Goal: Transaction & Acquisition: Purchase product/service

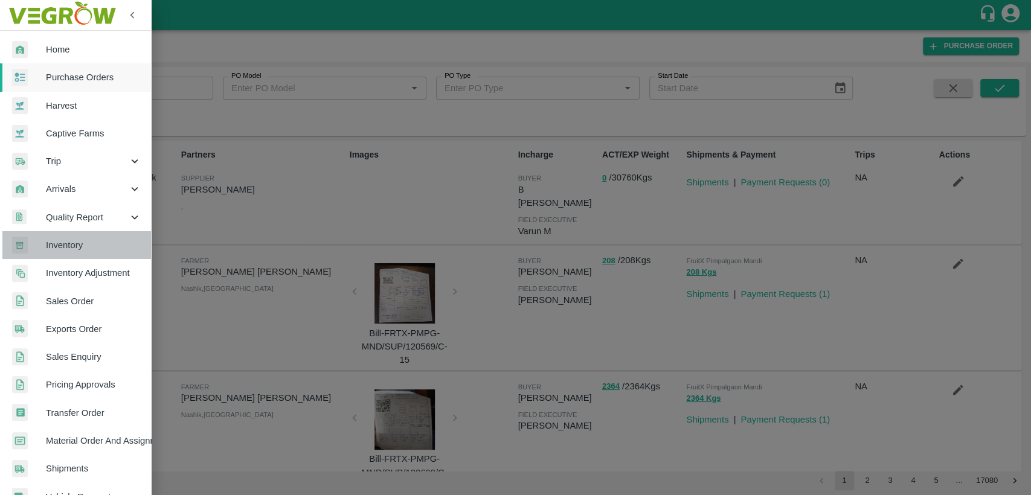
click at [77, 249] on span "Inventory" at bounding box center [93, 245] width 95 height 13
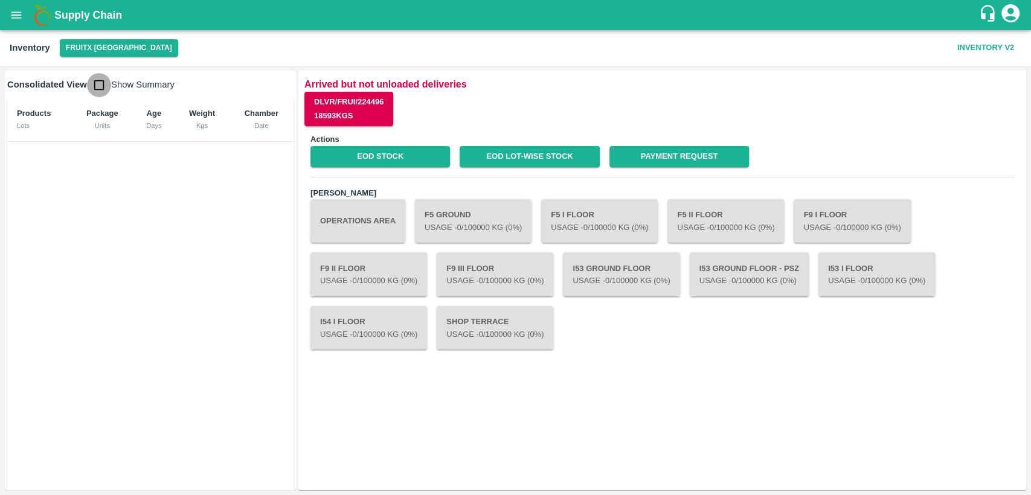
click at [98, 86] on input "checkbox" at bounding box center [99, 85] width 24 height 24
checkbox input "true"
click at [388, 158] on link "EOD Stock" at bounding box center [380, 156] width 140 height 21
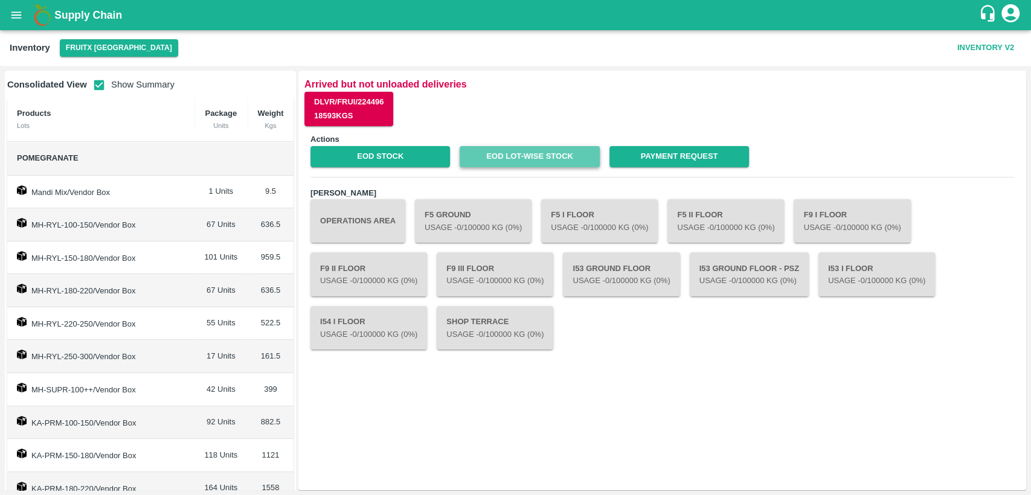
click at [538, 157] on link "EOD Lot-wise Stock" at bounding box center [530, 156] width 140 height 21
click at [24, 9] on button "open drawer" at bounding box center [16, 15] width 28 height 28
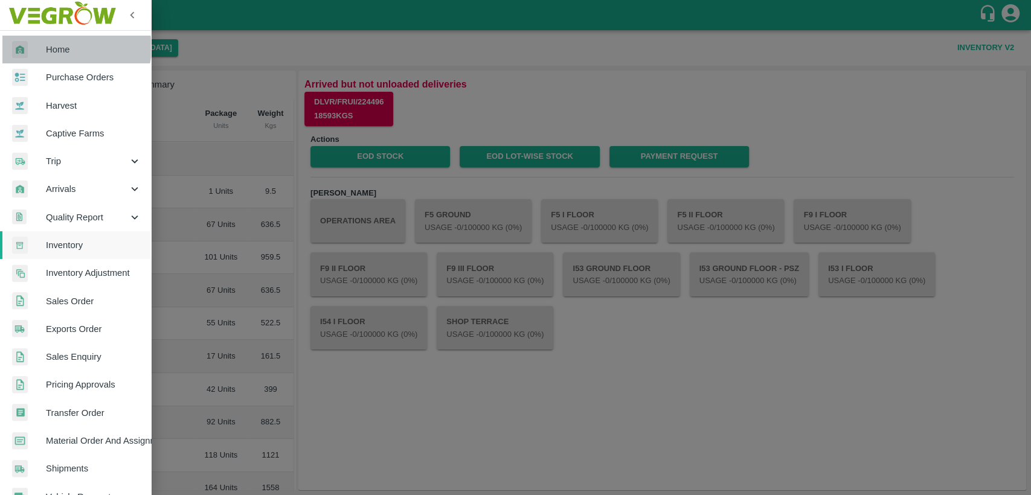
click at [75, 48] on span "Home" at bounding box center [93, 49] width 95 height 13
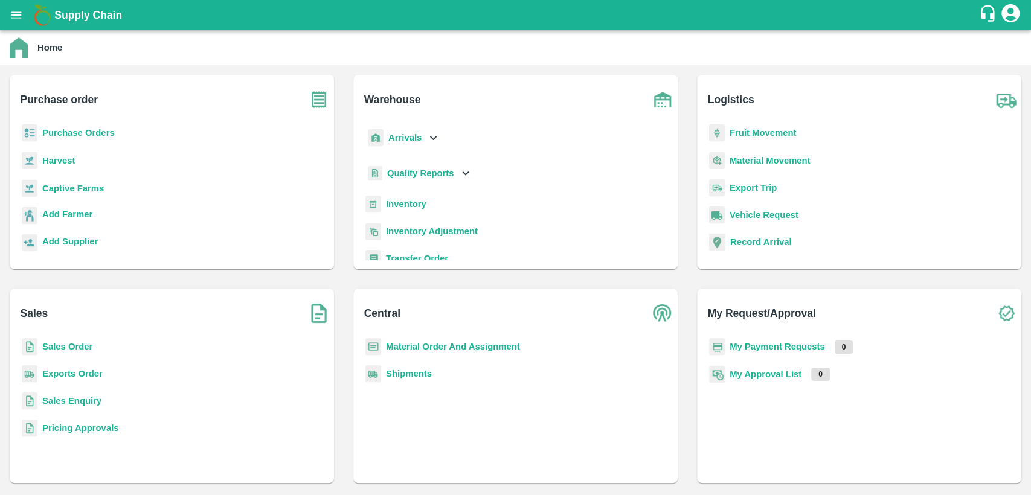
click at [65, 347] on b "Sales Order" at bounding box center [67, 347] width 50 height 10
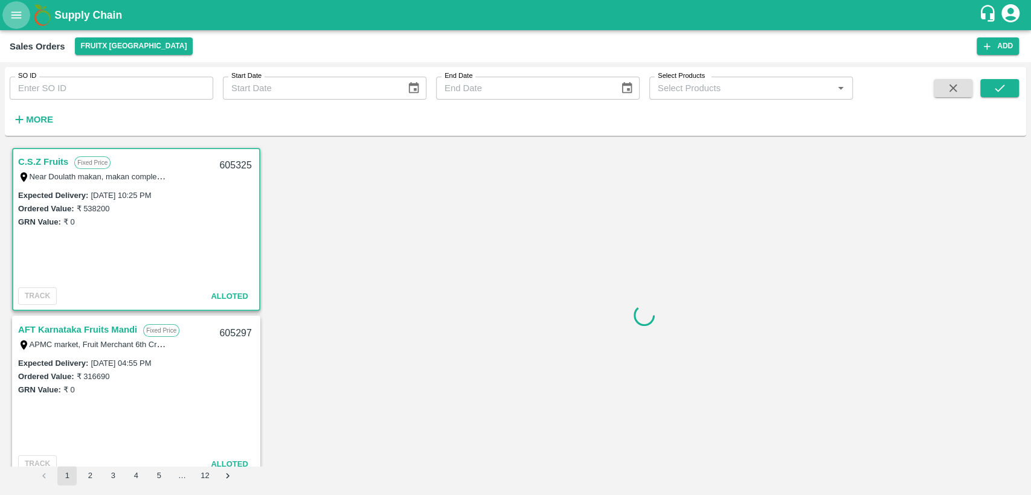
click at [15, 11] on icon "open drawer" at bounding box center [16, 14] width 10 height 7
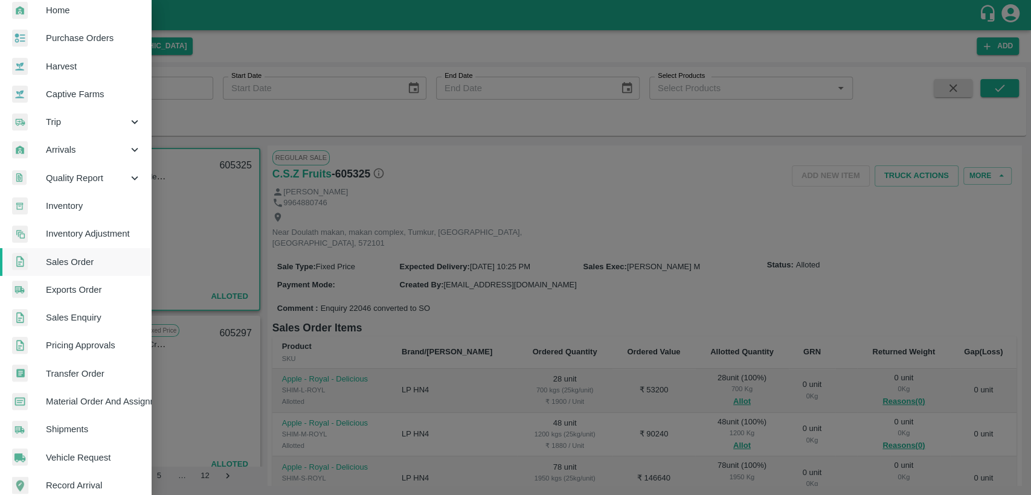
scroll to position [40, 0]
click at [731, 184] on div at bounding box center [515, 247] width 1031 height 495
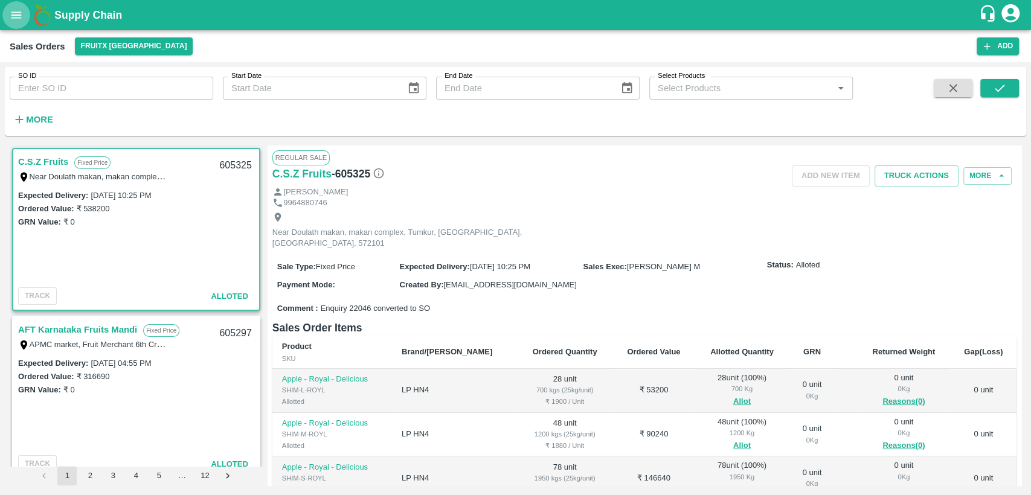
click at [16, 11] on icon "open drawer" at bounding box center [16, 14] width 13 height 13
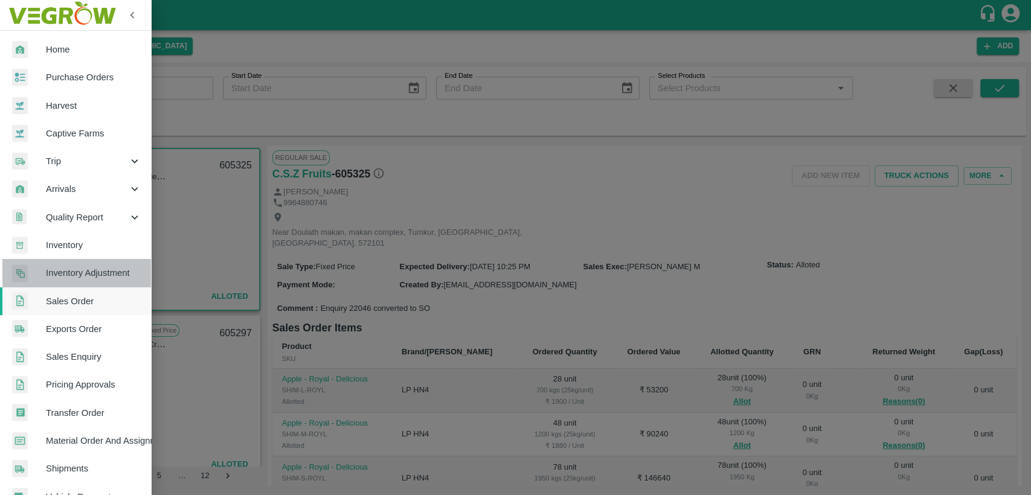
click at [83, 272] on span "Inventory Adjustment" at bounding box center [93, 272] width 95 height 13
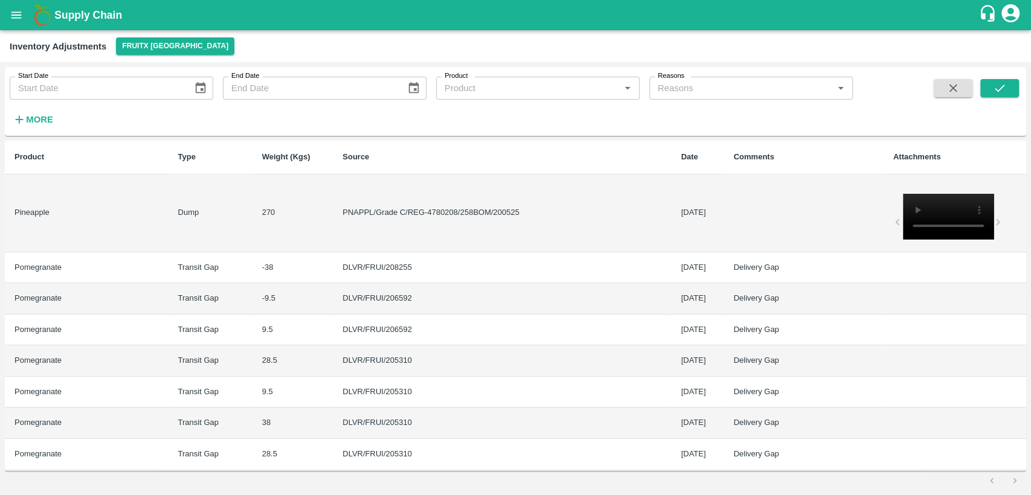
type input "DD/MM/YYYY"
click at [133, 92] on input "DD/MM/YYYY" at bounding box center [97, 88] width 175 height 23
click at [20, 28] on button "open drawer" at bounding box center [16, 15] width 28 height 28
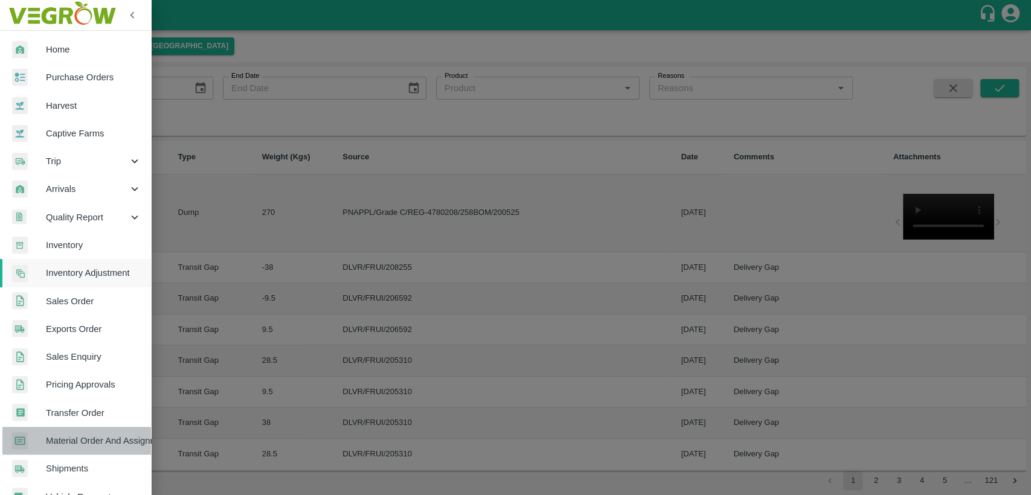
click at [88, 435] on span "Material Order And Assignment" at bounding box center [93, 440] width 95 height 13
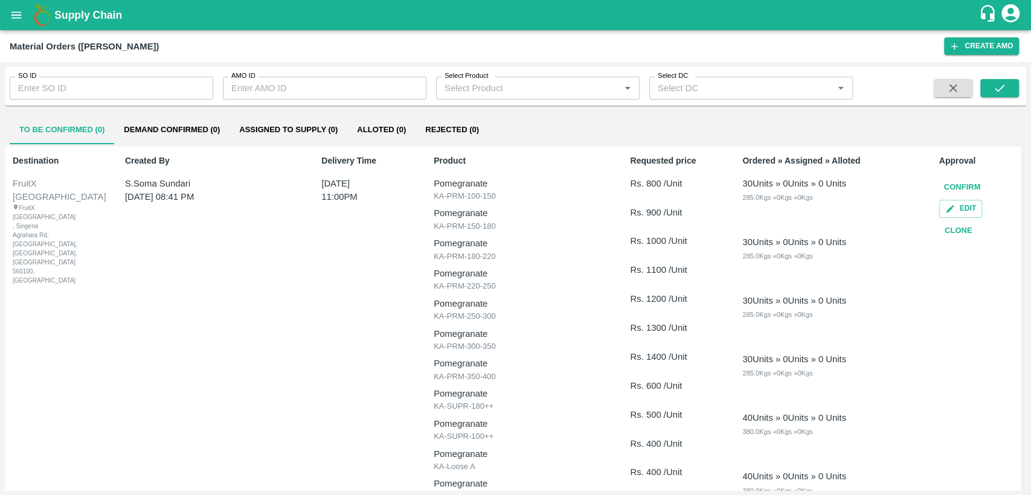
click at [76, 86] on input "SO ID" at bounding box center [112, 88] width 204 height 23
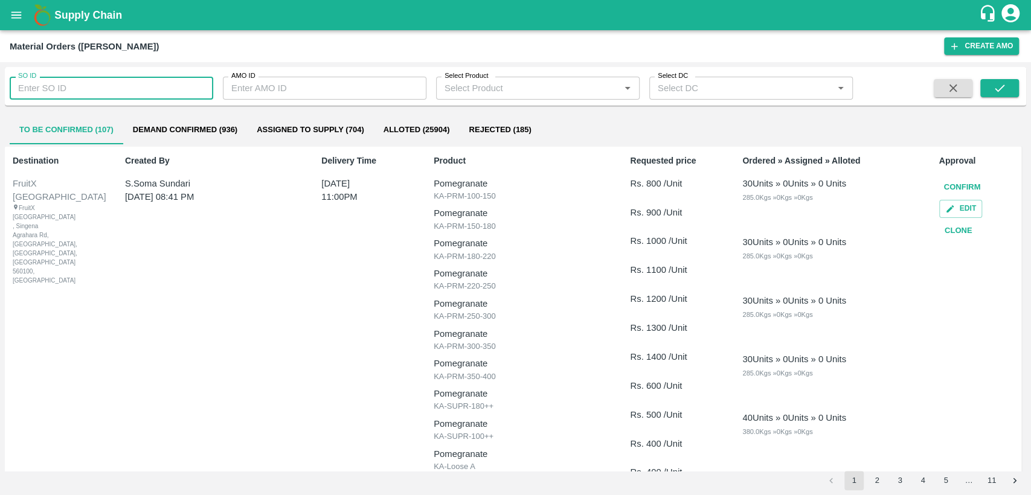
click at [89, 89] on input "SO ID" at bounding box center [112, 88] width 204 height 23
type input "605336"
click at [1004, 91] on icon "submit" at bounding box center [999, 88] width 13 height 13
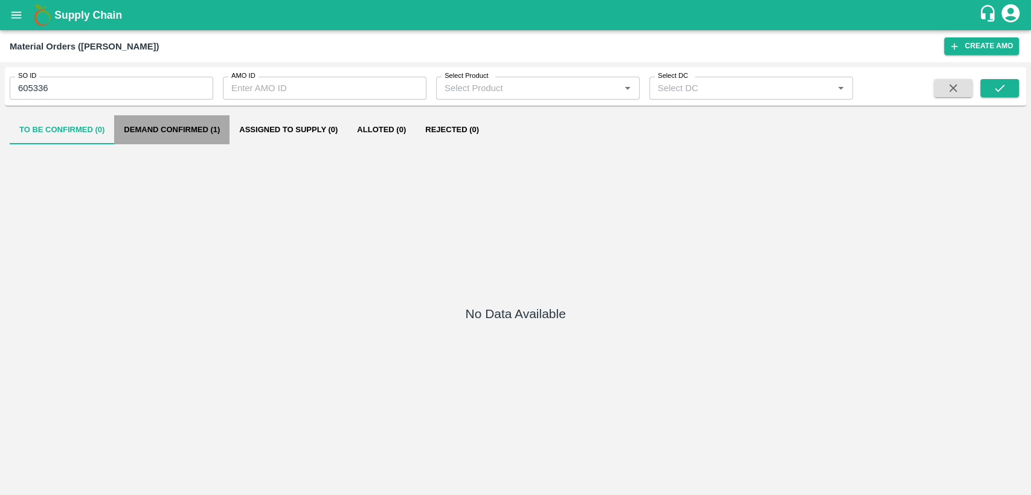
click at [193, 137] on button "Demand Confirmed (1)" at bounding box center [171, 129] width 115 height 29
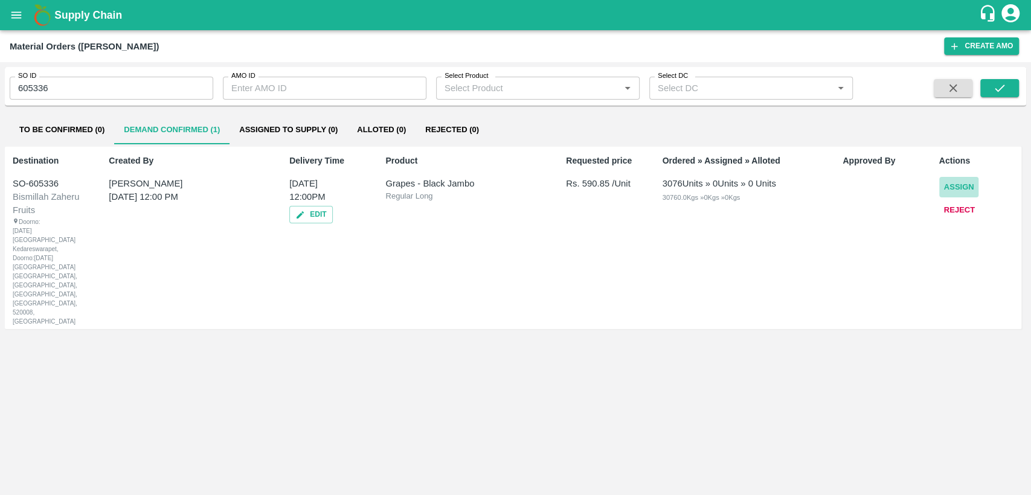
click at [952, 185] on button "Assign" at bounding box center [959, 187] width 40 height 21
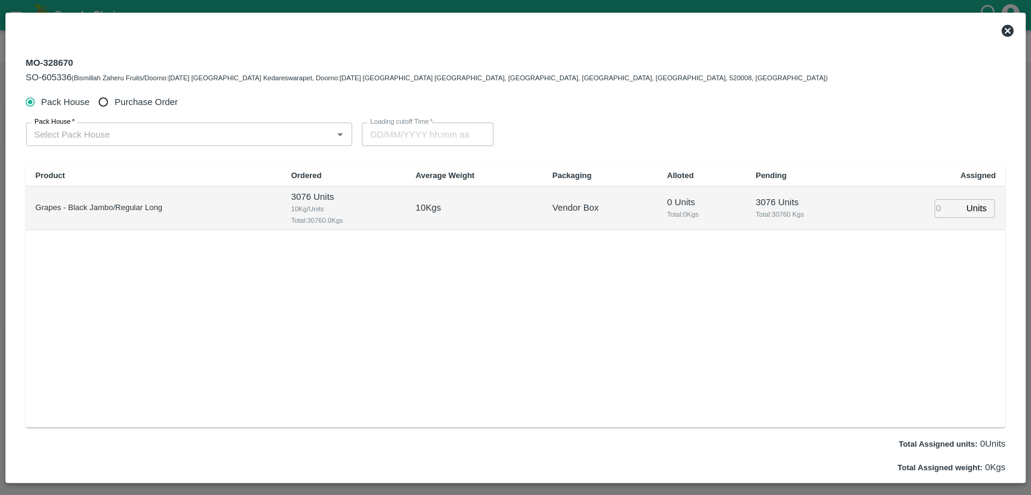
click at [104, 101] on input "Purchase Order" at bounding box center [103, 102] width 22 height 22
radio input "true"
click at [112, 128] on input "PO   *" at bounding box center [175, 134] width 290 height 16
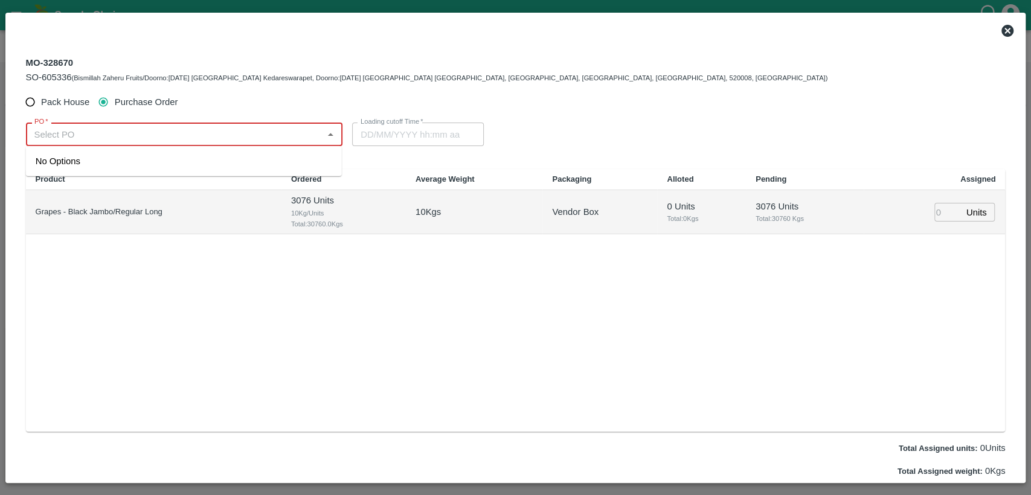
click at [280, 137] on input "PO   *" at bounding box center [175, 134] width 290 height 16
click at [242, 154] on div "PO-177570(ASHOK DOSAKAYALA-9705141514)" at bounding box center [184, 161] width 316 height 21
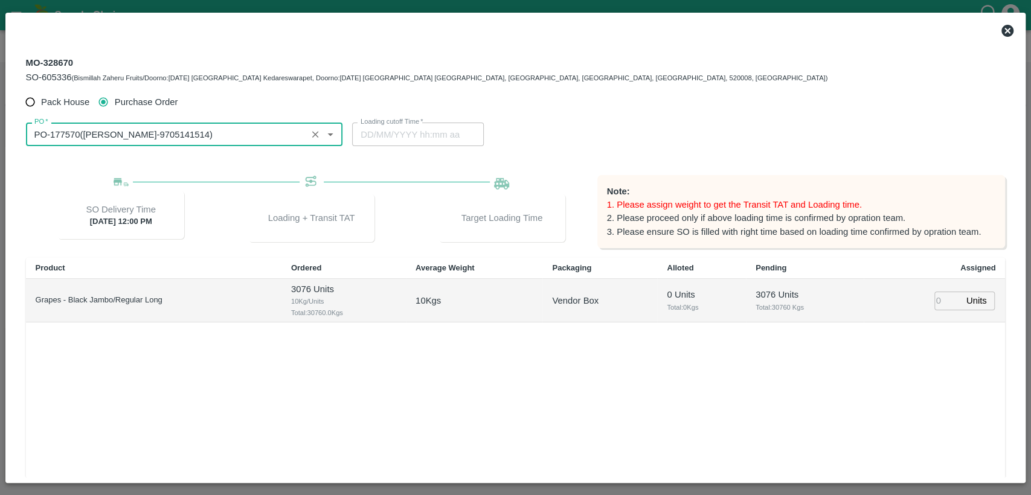
type input "PO-177570(ASHOK DOSAKAYALA-9705141514)"
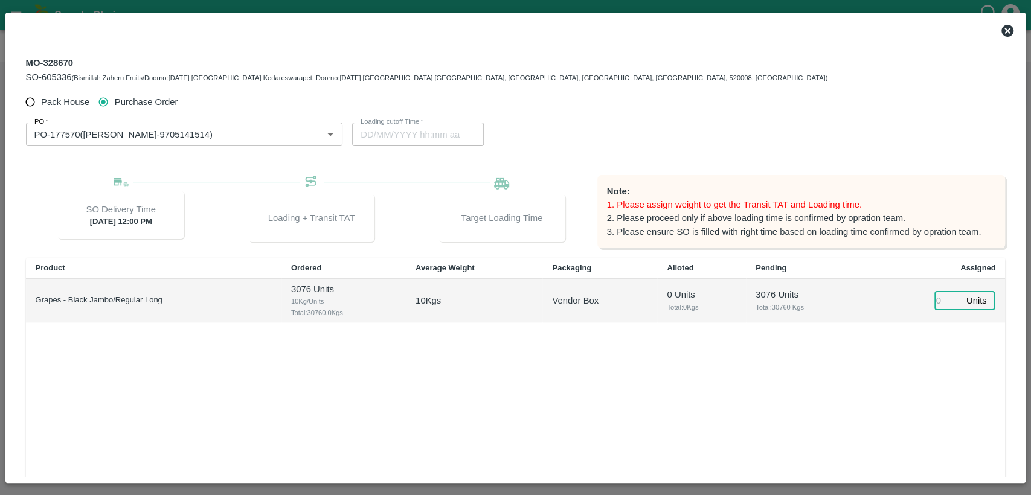
click at [943, 303] on input "number" at bounding box center [947, 301] width 27 height 19
type input "3076"
type input "21/09/2025 12:00 PM"
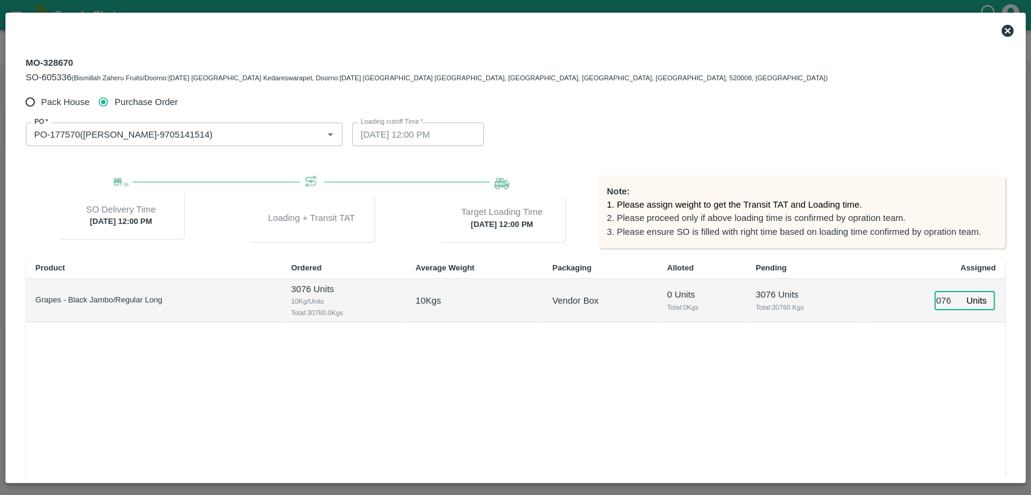
scroll to position [120, 0]
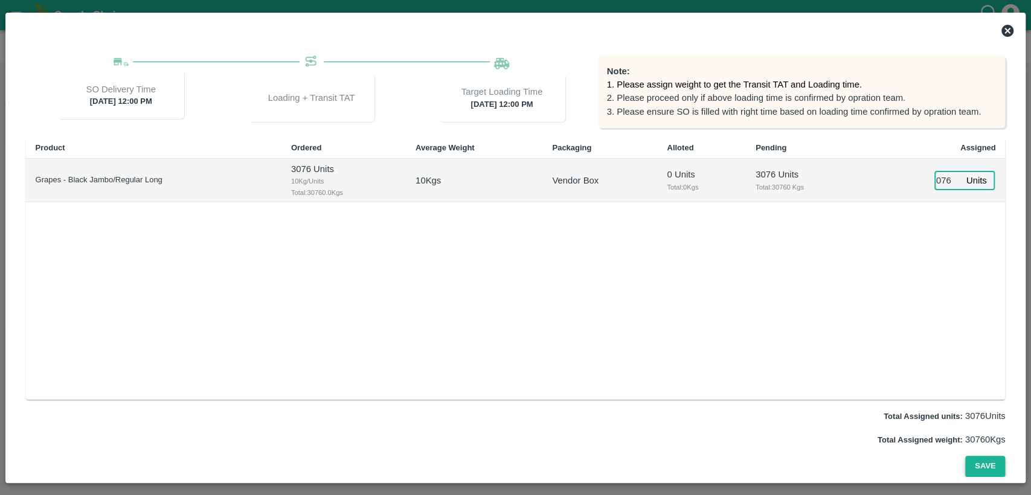
type input "3076"
click at [987, 467] on button "Save" at bounding box center [985, 466] width 40 height 21
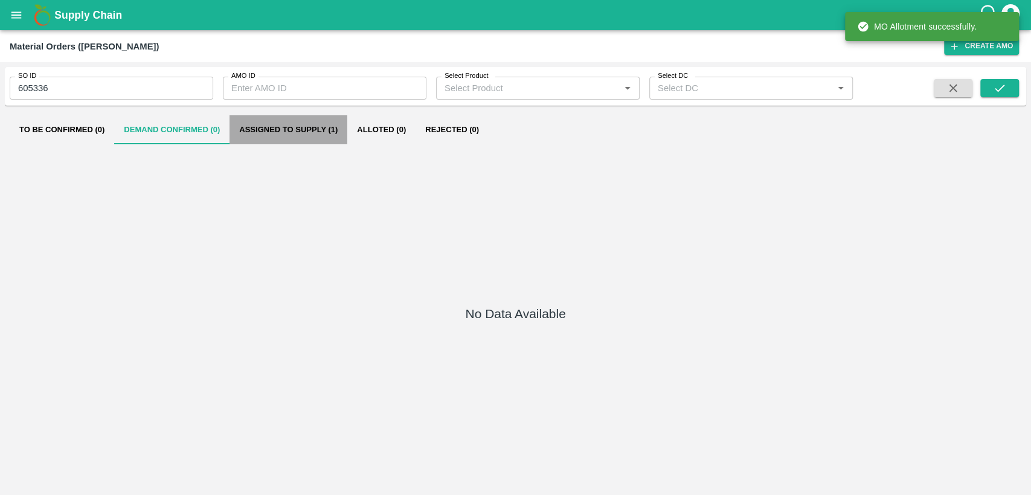
click at [322, 135] on button "Assigned to Supply (1)" at bounding box center [288, 129] width 118 height 29
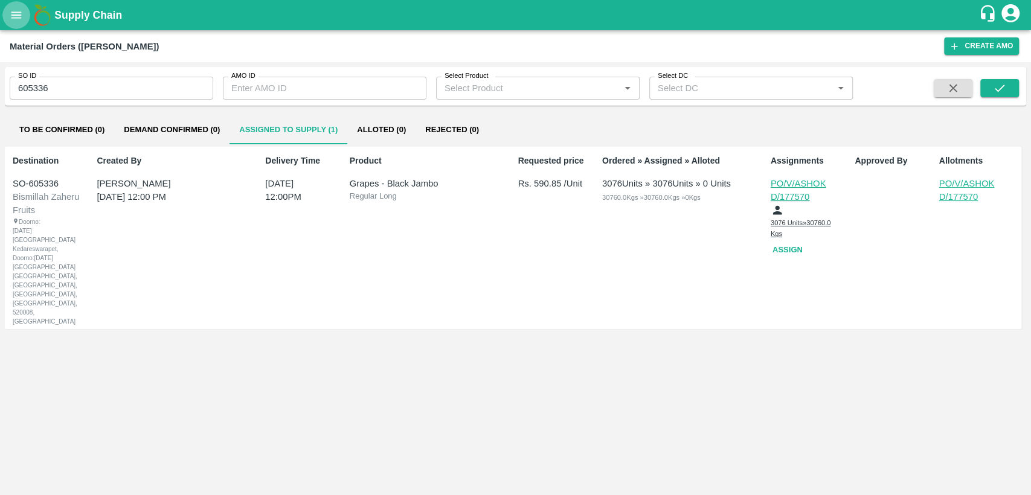
click at [18, 22] on button "open drawer" at bounding box center [16, 15] width 28 height 28
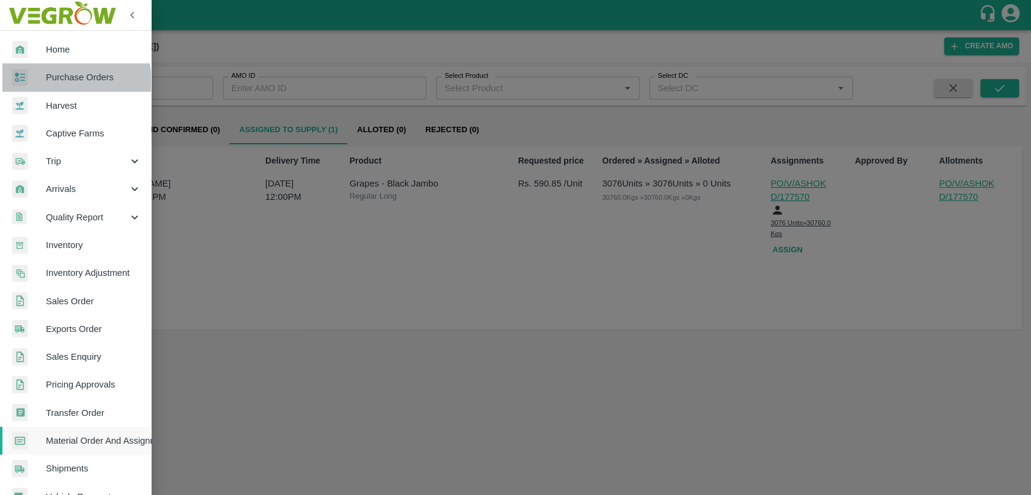
click at [59, 82] on span "Purchase Orders" at bounding box center [93, 77] width 95 height 13
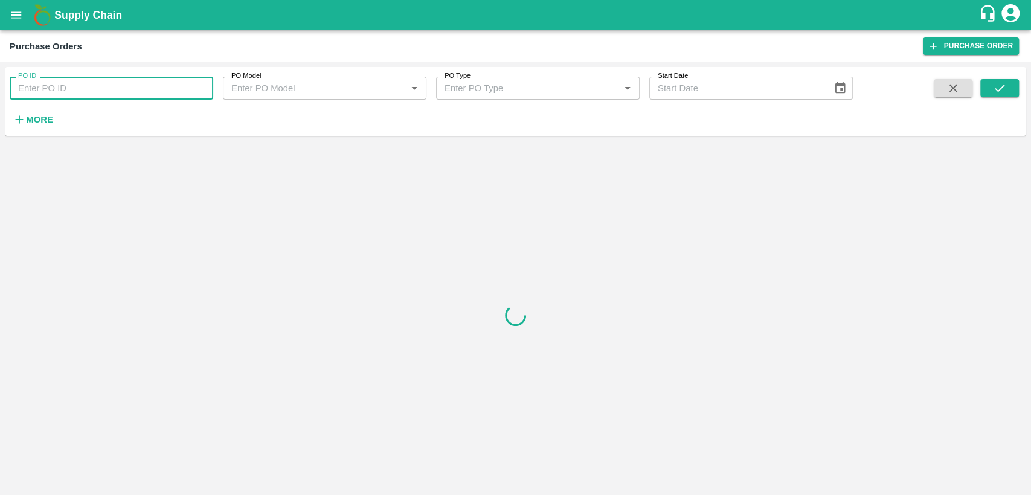
click at [56, 93] on input "PO ID" at bounding box center [112, 88] width 204 height 23
type input "177570"
click at [1009, 92] on button "submit" at bounding box center [999, 88] width 39 height 18
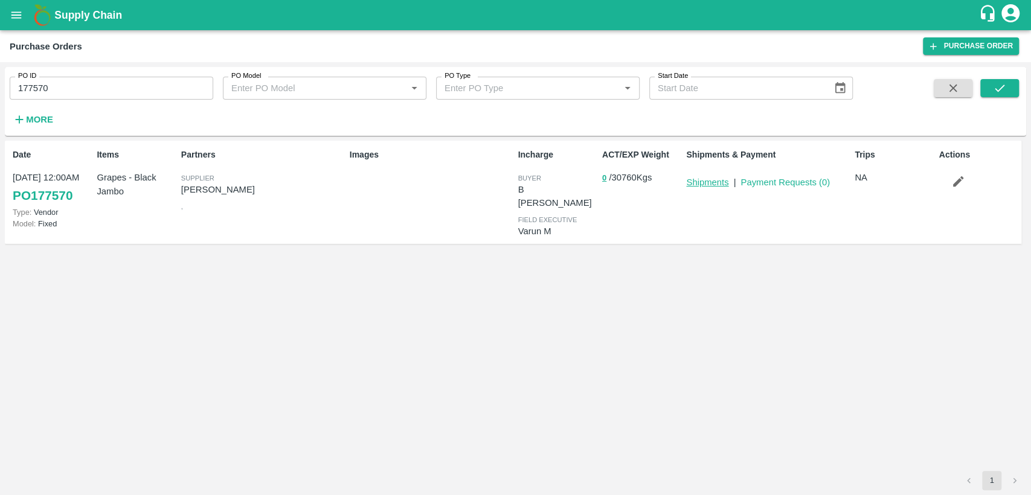
click at [711, 183] on link "Shipments" at bounding box center [707, 183] width 42 height 10
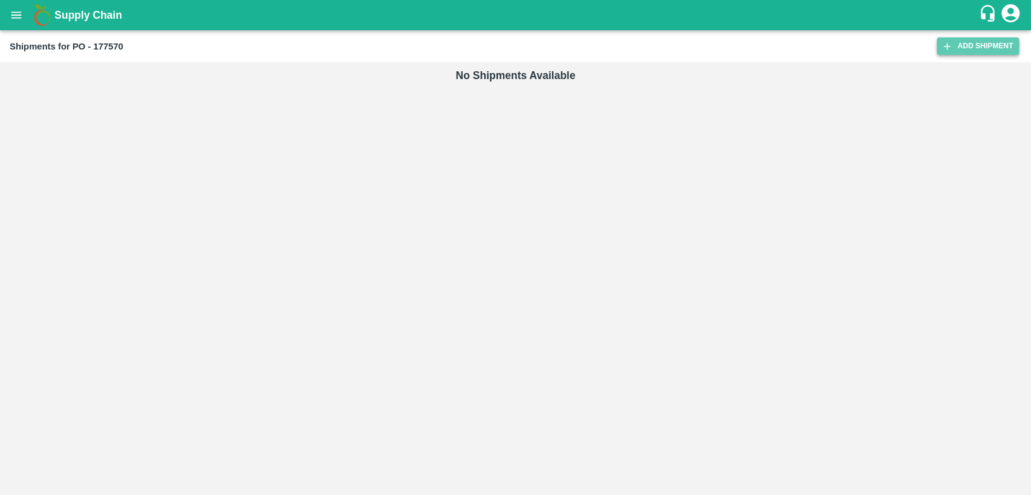
click at [987, 40] on link "Add Shipment" at bounding box center [978, 46] width 82 height 18
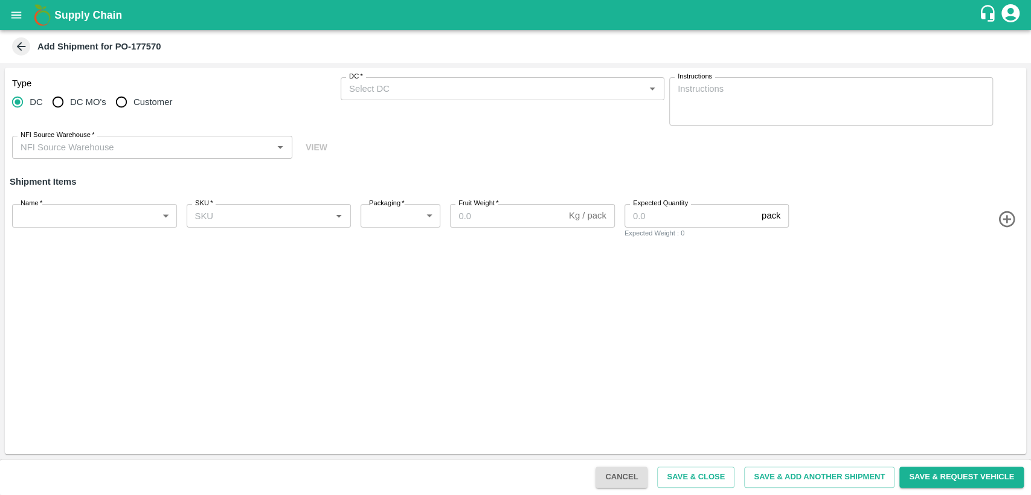
click at [118, 103] on input "Customer" at bounding box center [121, 102] width 24 height 24
radio input "true"
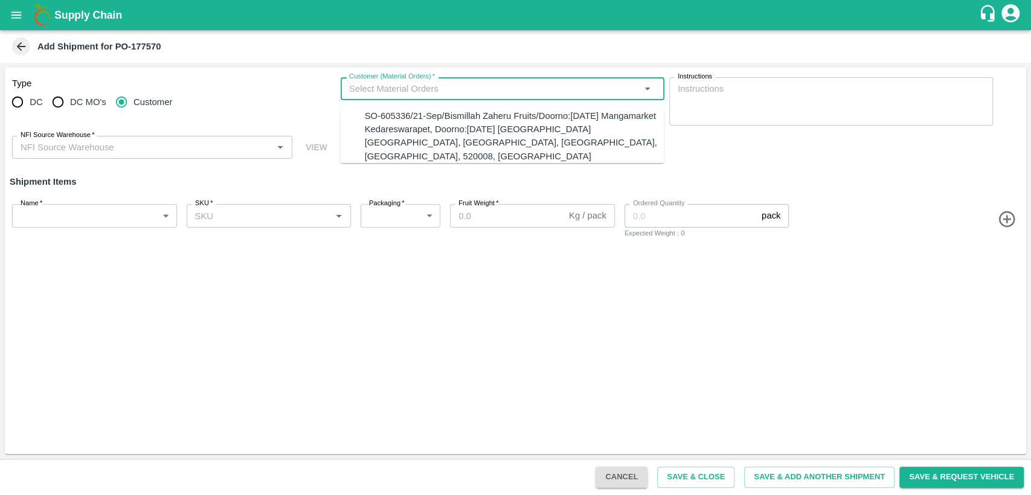
click at [435, 93] on input "Customer (Material Orders)   *" at bounding box center [492, 89] width 297 height 16
click at [443, 136] on div "SO-605336/21-Sep/Bismillah Zaheru Fruits/Doorno:18-1-55 Mangamarket Kedareswara…" at bounding box center [515, 136] width 300 height 54
type input "SO-605336/21-Sep/Bismillah Zaheru Fruits/Doorno:18-1-55 Mangamarket Kedareswara…"
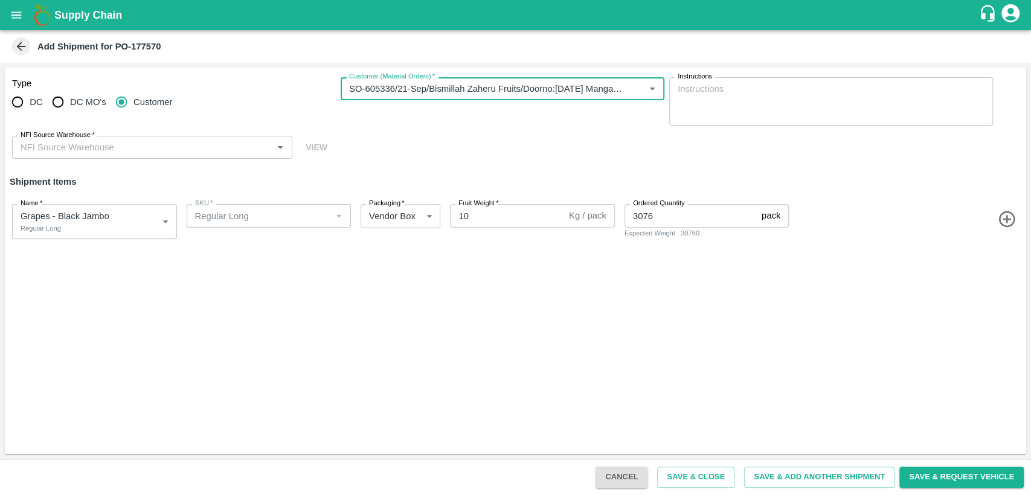
click at [171, 151] on input "NFI Source Warehouse   *" at bounding box center [142, 148] width 253 height 16
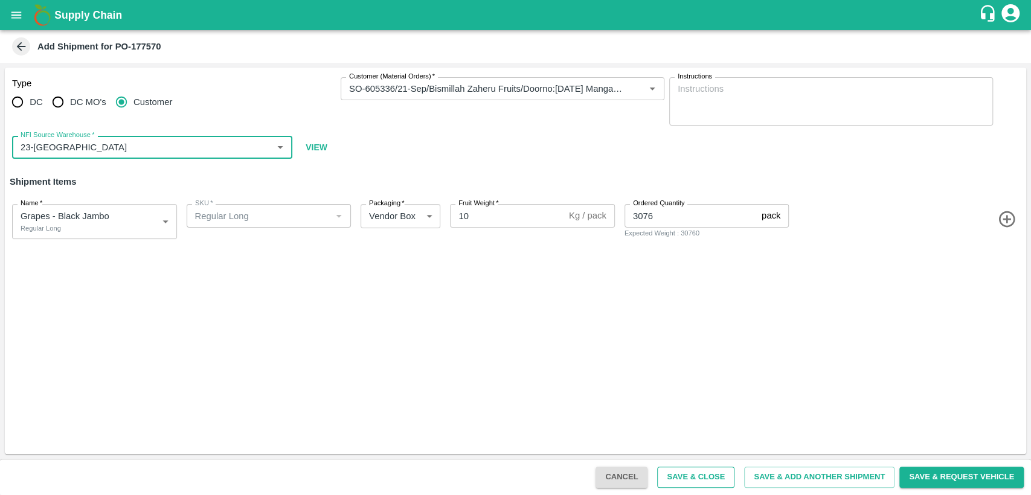
type input "23-Chennai DC"
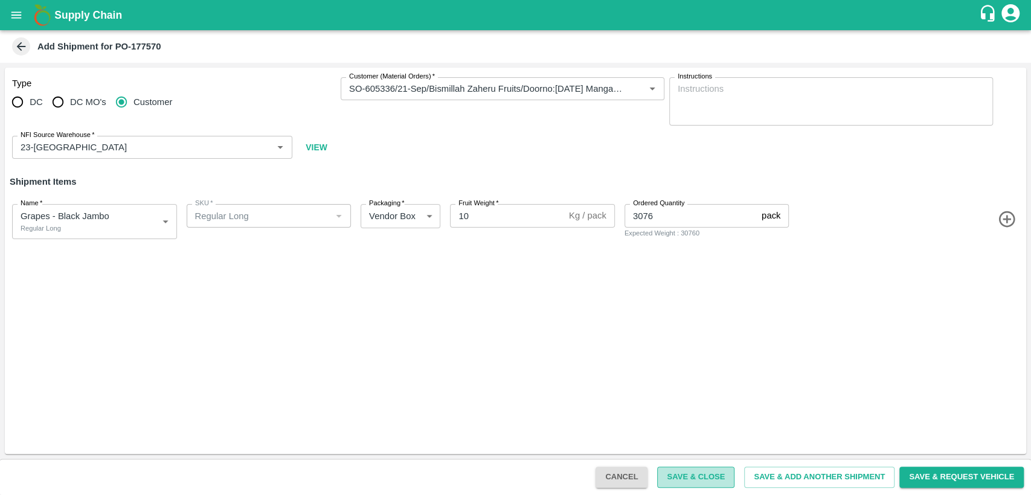
click at [706, 478] on button "Save & Close" at bounding box center [695, 477] width 77 height 21
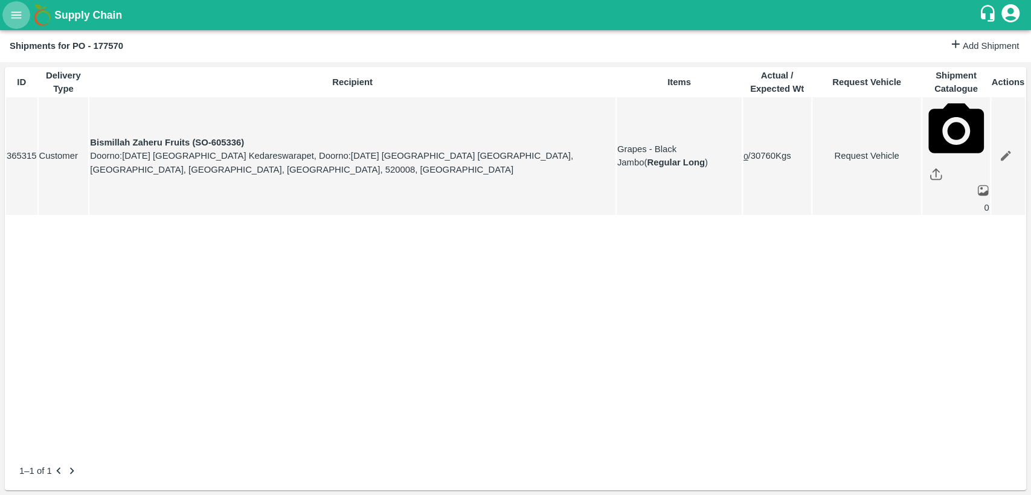
click at [20, 14] on icon "open drawer" at bounding box center [16, 14] width 13 height 13
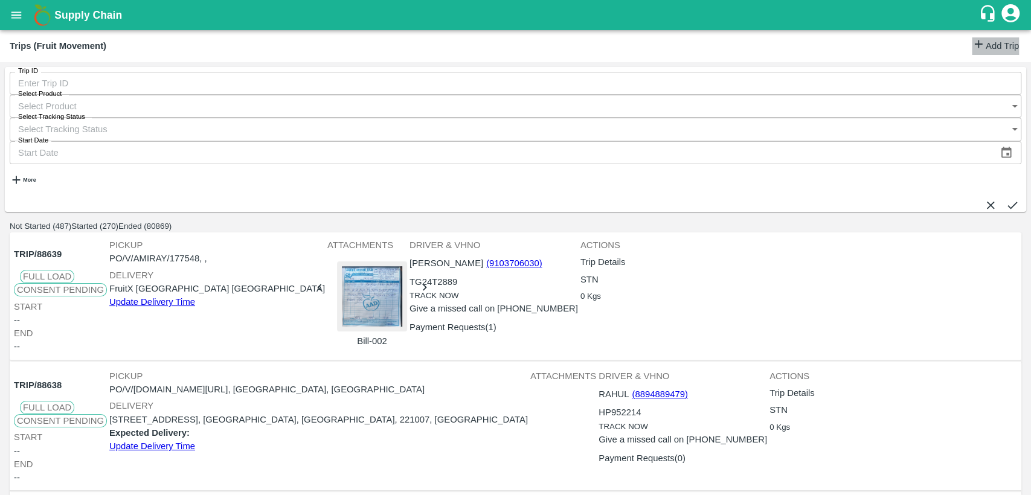
click at [986, 49] on link "Add Trip" at bounding box center [995, 46] width 47 height 18
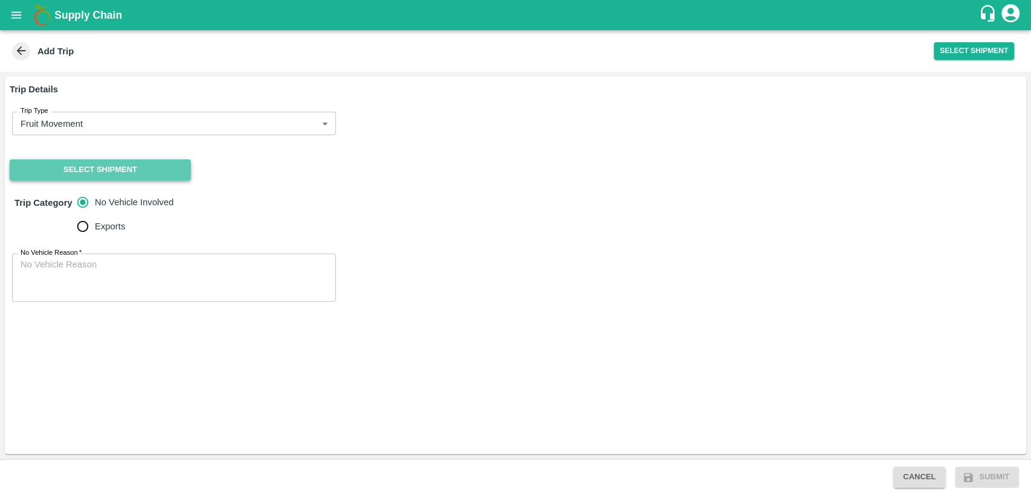
click at [117, 170] on button "Select Shipment" at bounding box center [100, 169] width 181 height 21
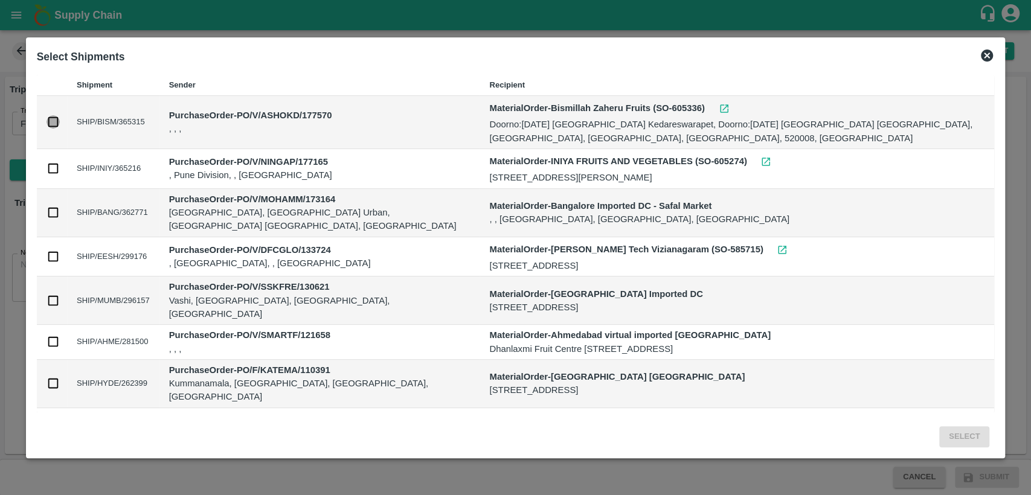
click at [54, 117] on input "checkbox" at bounding box center [53, 121] width 13 height 13
checkbox input "true"
click at [959, 441] on button "Select" at bounding box center [964, 436] width 50 height 21
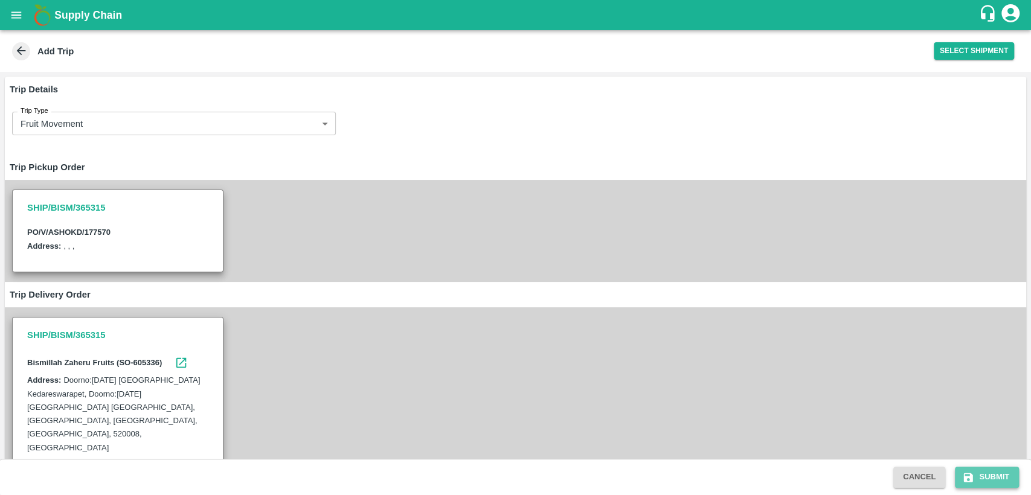
click at [995, 475] on button "Submit" at bounding box center [987, 477] width 64 height 21
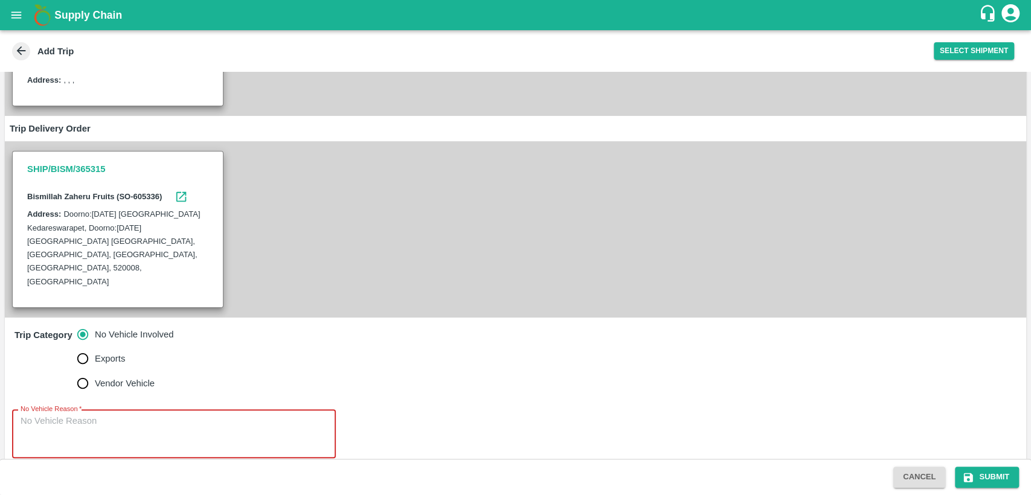
click at [150, 415] on textarea "No Vehicle Reason   *" at bounding box center [174, 434] width 307 height 38
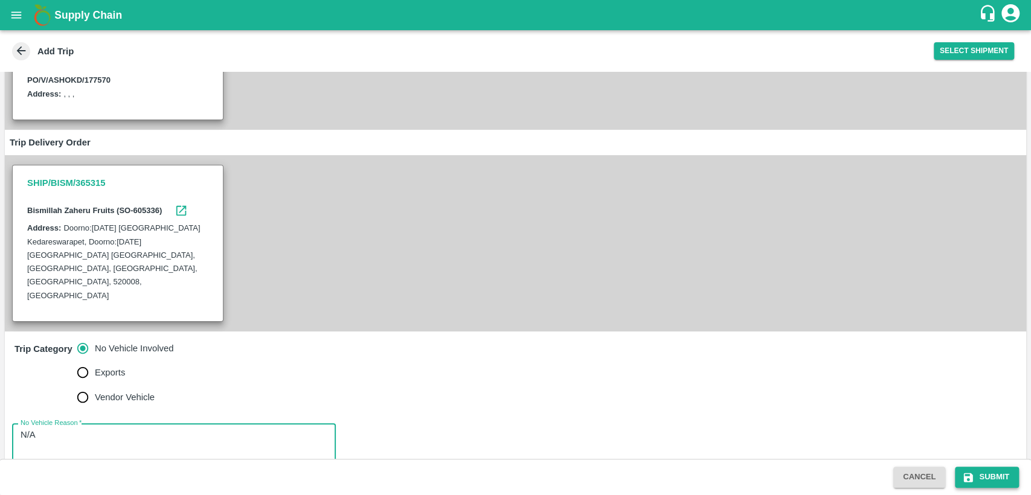
type textarea "N/A"
click at [1004, 472] on button "Submit" at bounding box center [987, 477] width 64 height 21
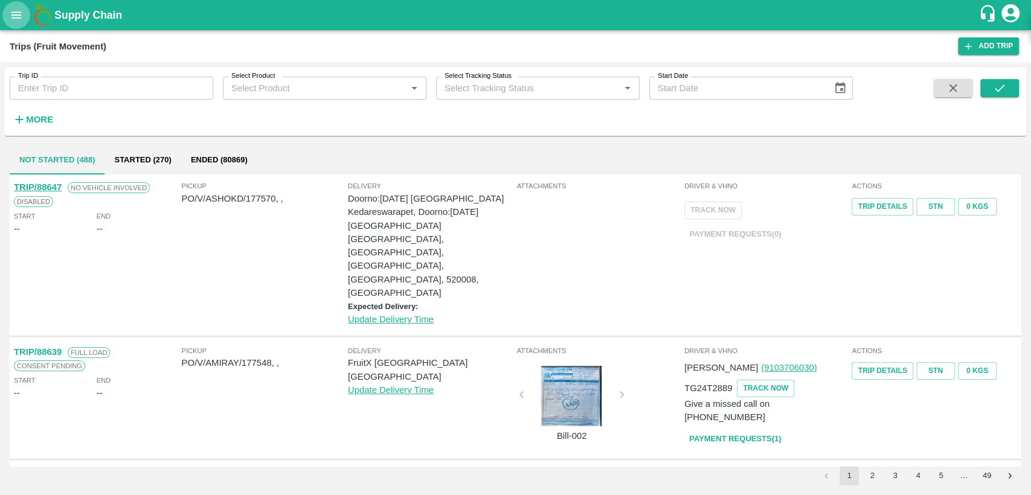
click at [13, 7] on button "open drawer" at bounding box center [16, 15] width 28 height 28
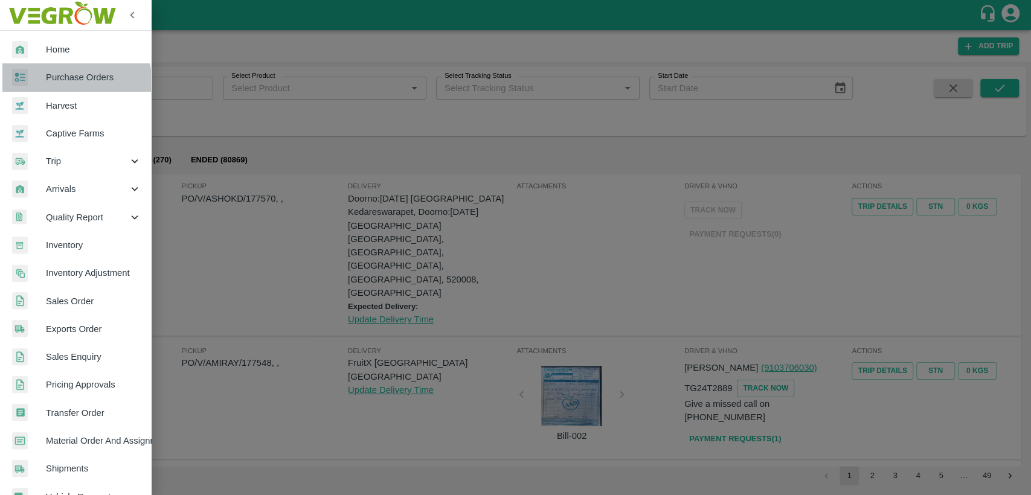
click at [63, 80] on span "Purchase Orders" at bounding box center [93, 77] width 95 height 13
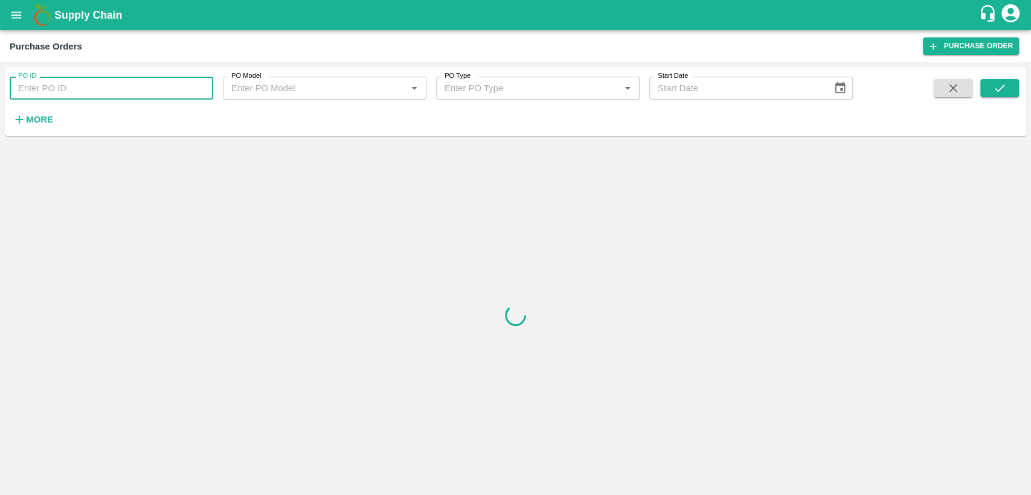
click at [63, 89] on input "PO ID" at bounding box center [112, 88] width 204 height 23
type input "177570"
click at [1004, 89] on icon "submit" at bounding box center [999, 88] width 13 height 13
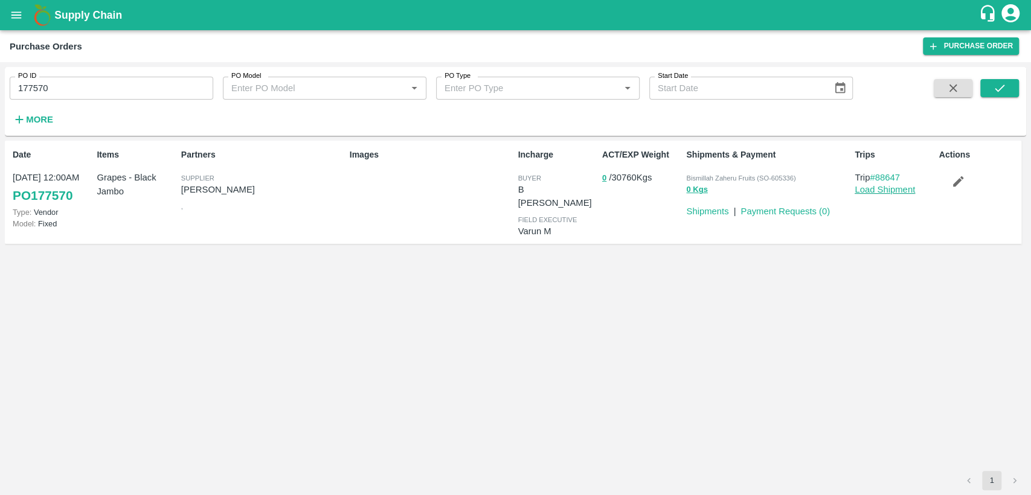
click at [865, 190] on link "Load Shipment" at bounding box center [885, 190] width 60 height 10
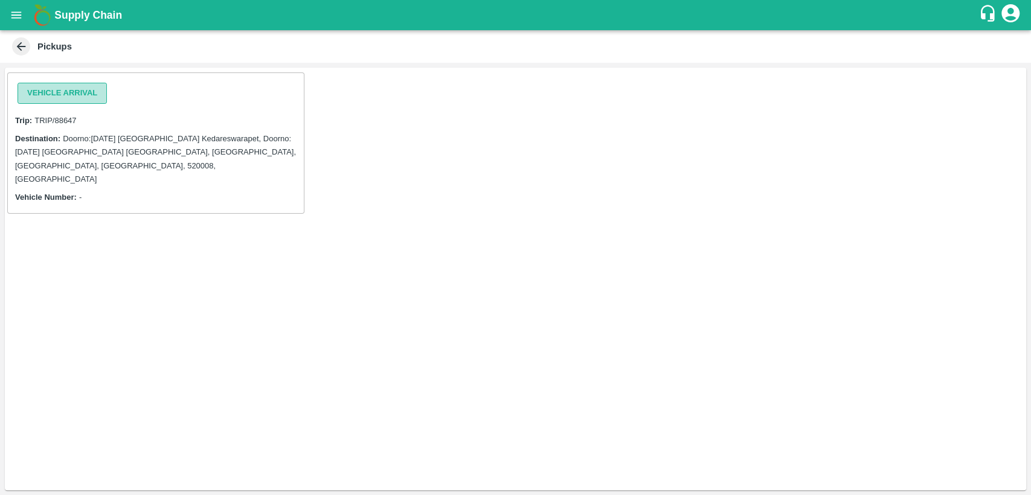
click at [57, 93] on button "Vehicle Arrival" at bounding box center [62, 93] width 89 height 21
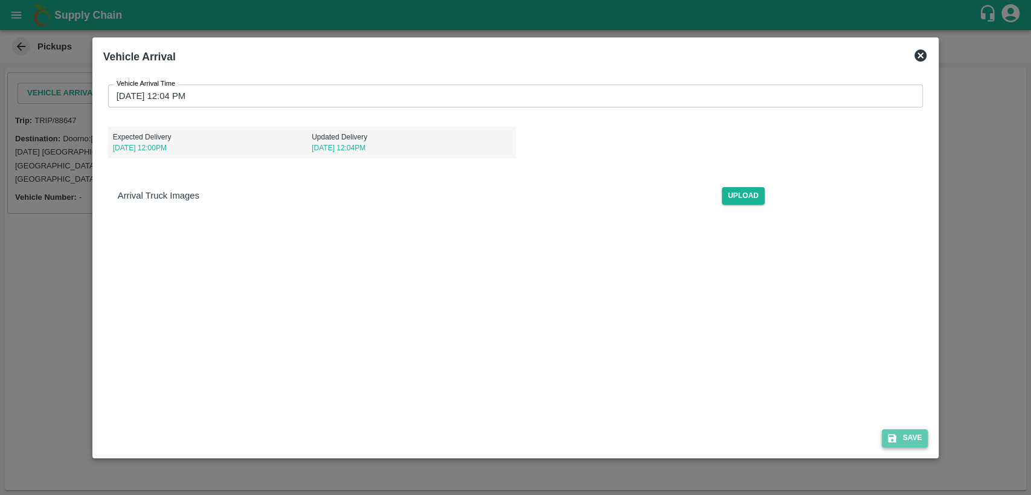
click at [903, 434] on button "Save" at bounding box center [905, 438] width 46 height 18
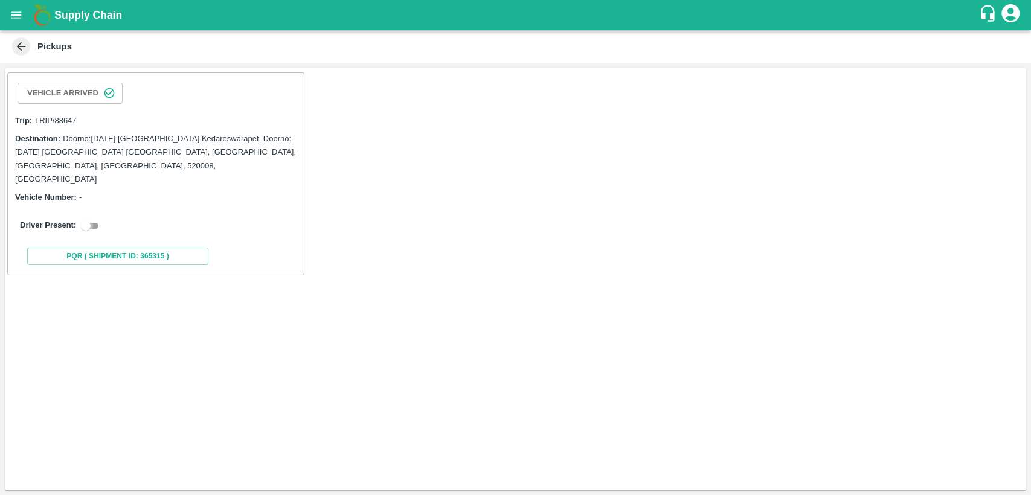
click at [95, 219] on input "checkbox" at bounding box center [85, 226] width 43 height 14
checkbox input "true"
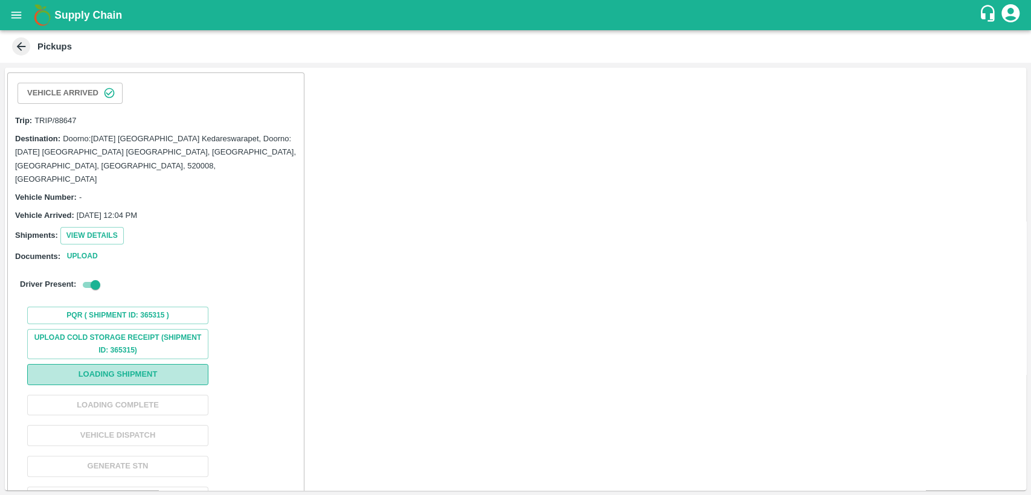
click at [140, 364] on button "Loading Shipment" at bounding box center [117, 374] width 181 height 21
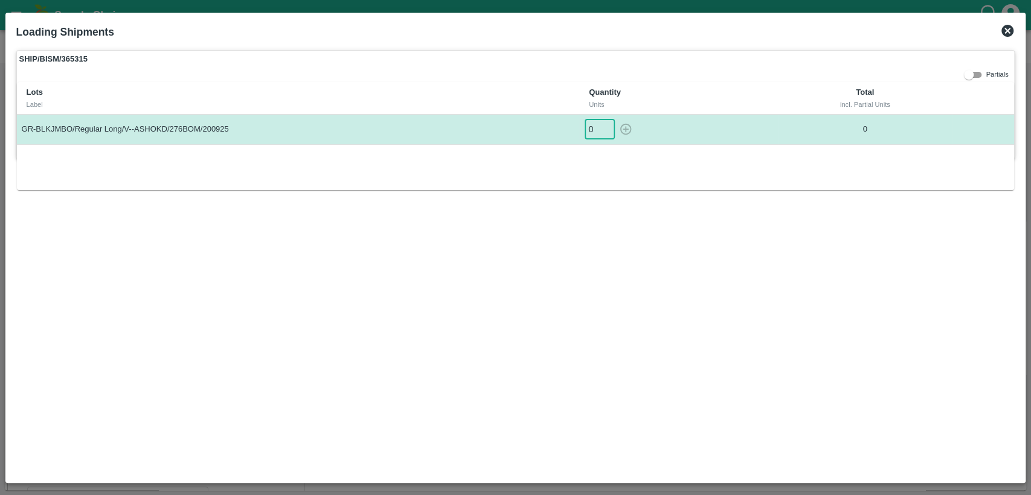
click at [594, 132] on input "0" at bounding box center [600, 130] width 30 height 20
click at [628, 130] on icon "button" at bounding box center [625, 129] width 13 height 13
type input "0"
click at [1006, 34] on icon at bounding box center [1007, 31] width 12 height 12
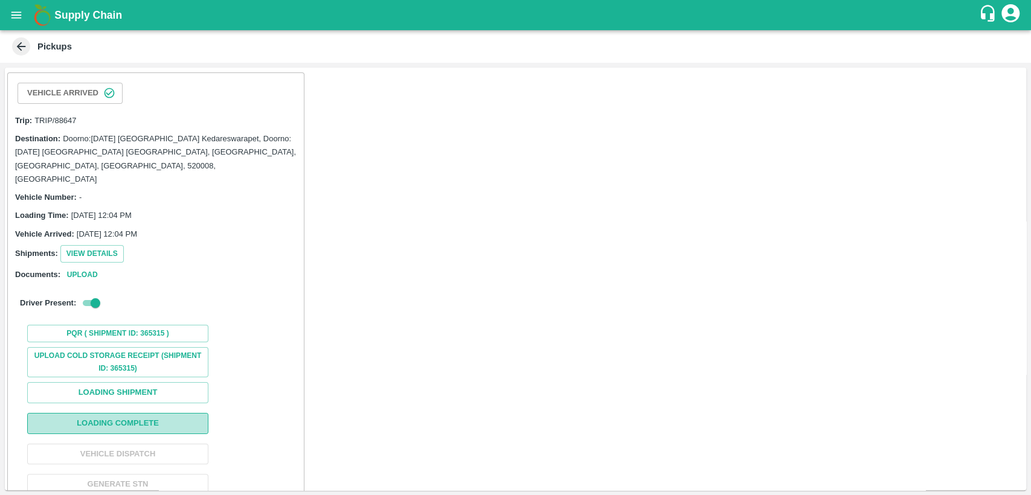
click at [136, 413] on button "Loading Complete" at bounding box center [117, 423] width 181 height 21
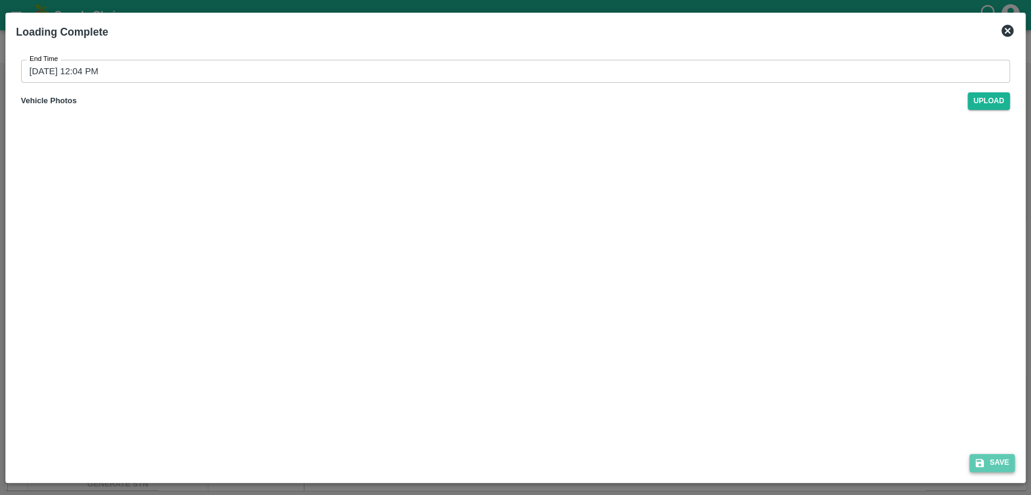
click at [1004, 469] on button "Save" at bounding box center [992, 463] width 46 height 18
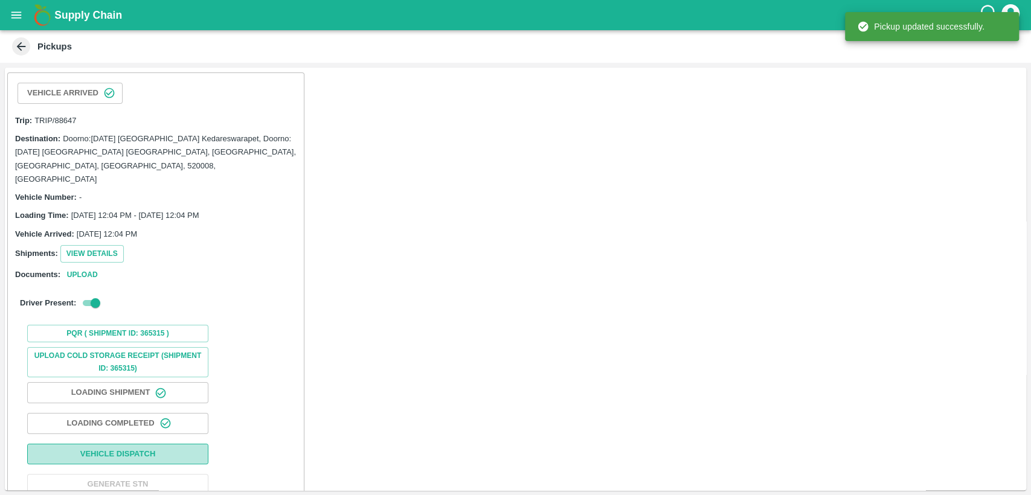
click at [138, 444] on button "Vehicle Dispatch" at bounding box center [117, 454] width 181 height 21
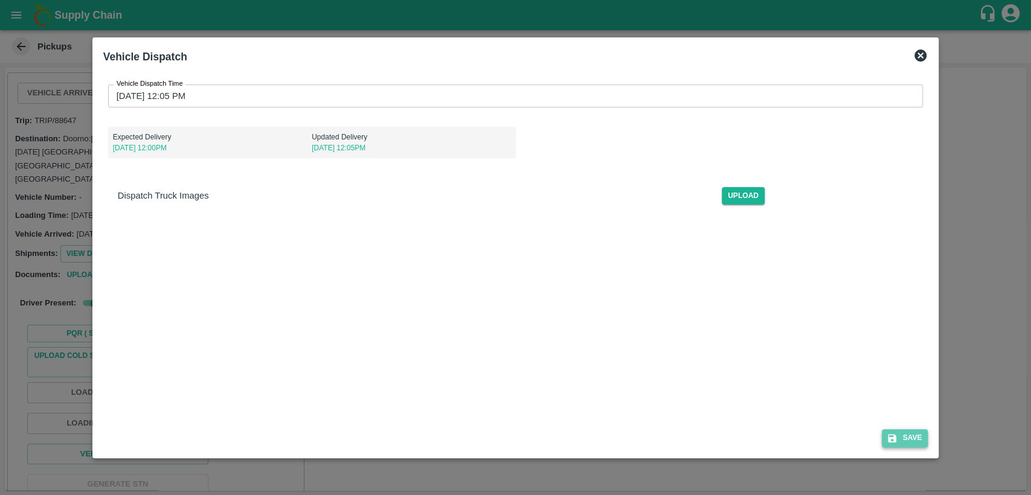
click at [894, 434] on icon "submit" at bounding box center [892, 438] width 8 height 8
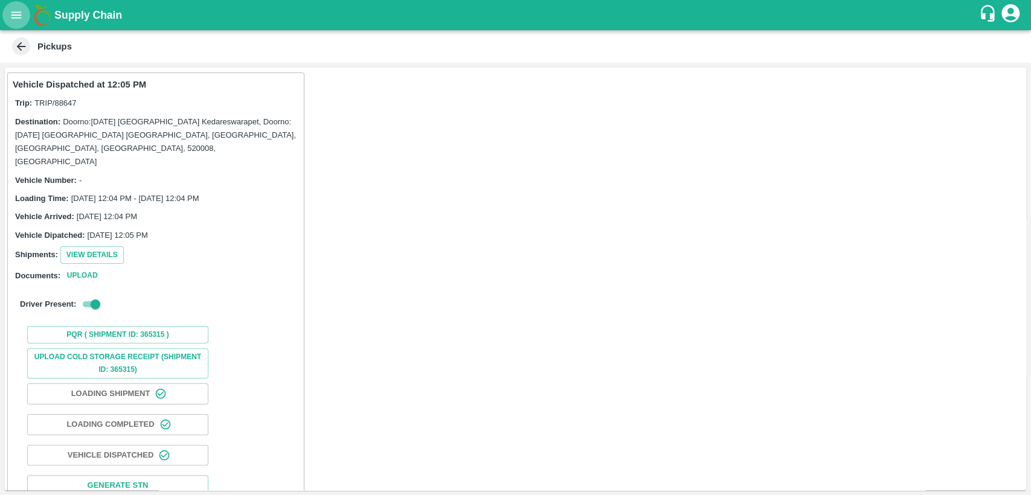
click at [21, 16] on icon "open drawer" at bounding box center [16, 14] width 13 height 13
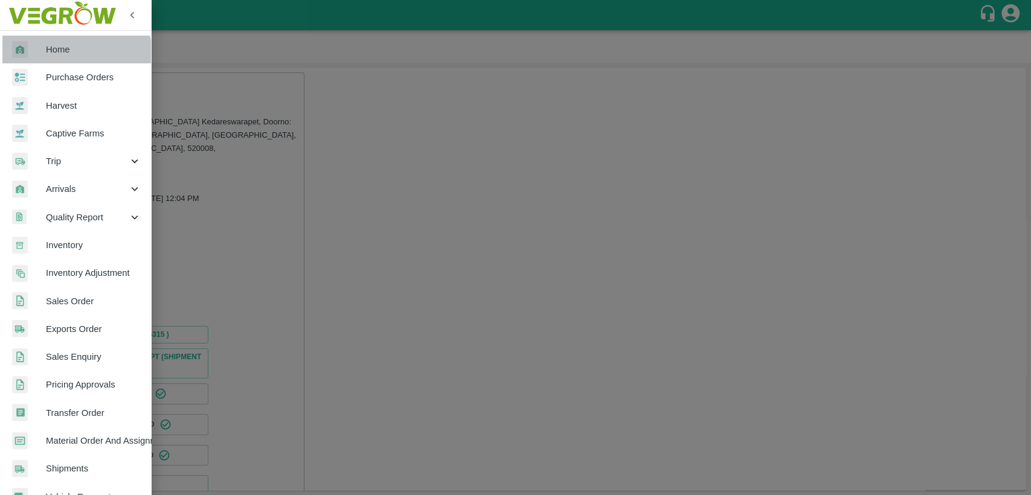
click at [63, 59] on link "Home" at bounding box center [75, 50] width 151 height 28
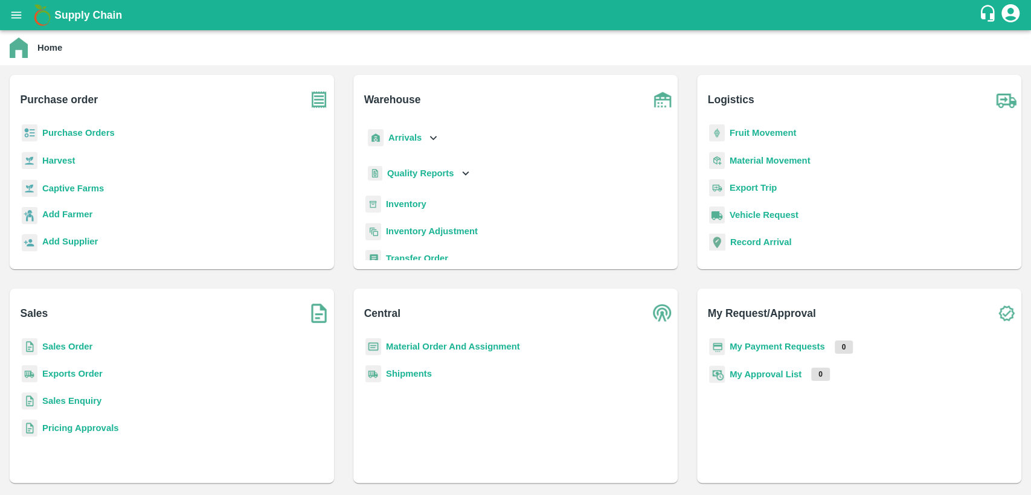
click at [93, 135] on b "Purchase Orders" at bounding box center [78, 133] width 72 height 10
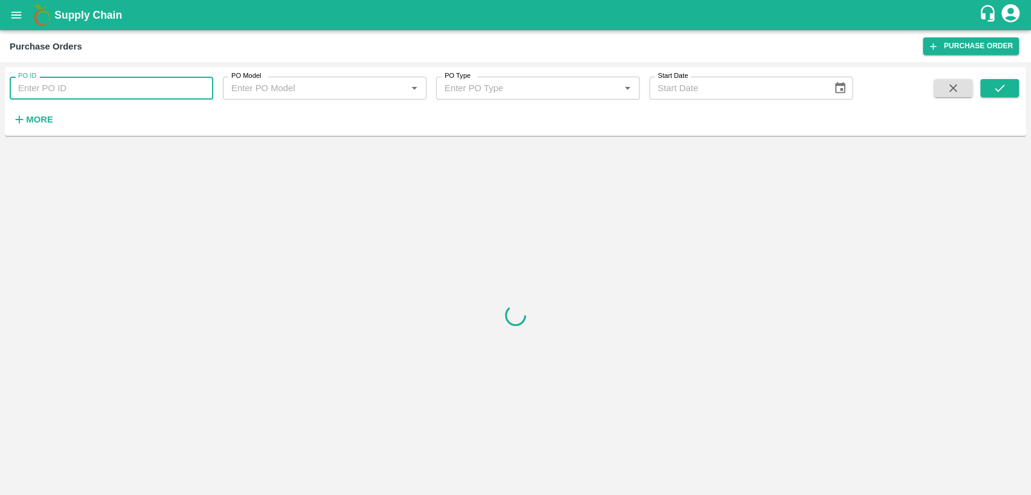
click at [68, 90] on input "PO ID" at bounding box center [112, 88] width 204 height 23
type input "177570"
click at [999, 80] on button "submit" at bounding box center [999, 88] width 39 height 18
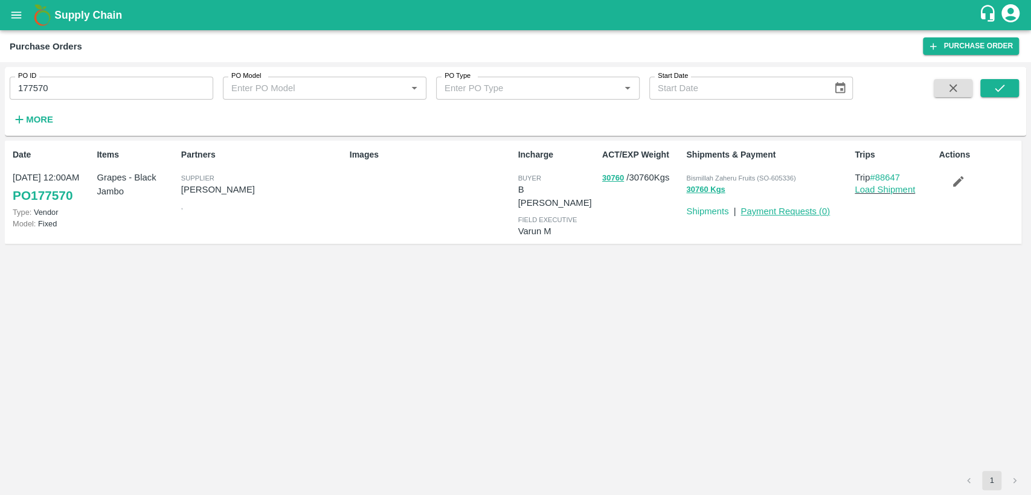
click at [774, 212] on link "Payment Requests ( 0 )" at bounding box center [784, 212] width 89 height 10
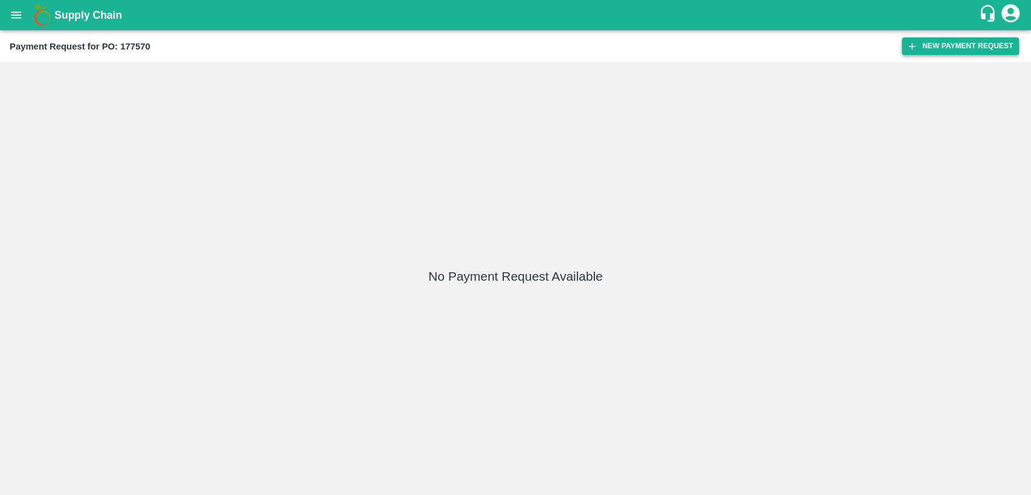
click at [938, 52] on button "New Payment Request" at bounding box center [960, 46] width 117 height 18
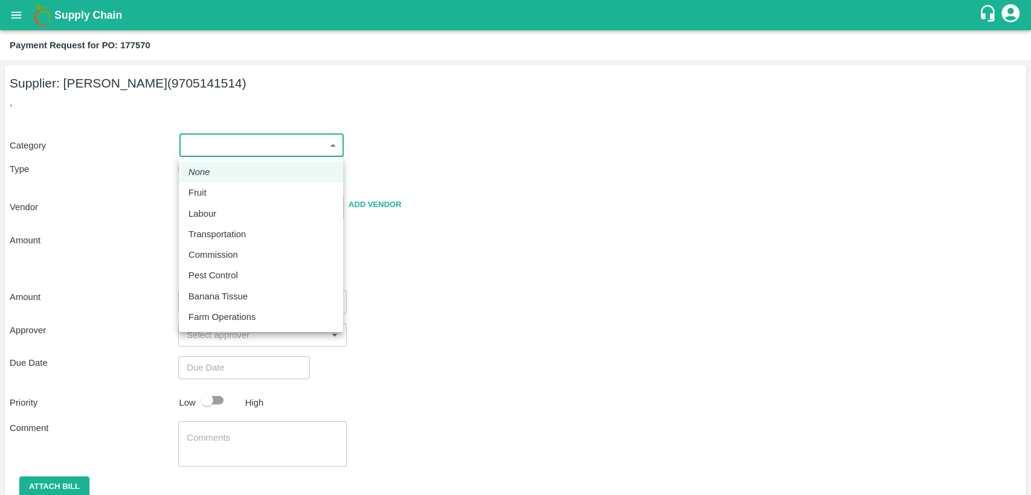
click at [272, 146] on body "Supply Chain Payment Request for PO: 177570 Supplier: [PERSON_NAME] (9705141514…" at bounding box center [515, 247] width 1031 height 495
click at [253, 187] on div "Fruit" at bounding box center [260, 192] width 145 height 13
type input "1"
type input "[PERSON_NAME] - 9705141514(Supplier)"
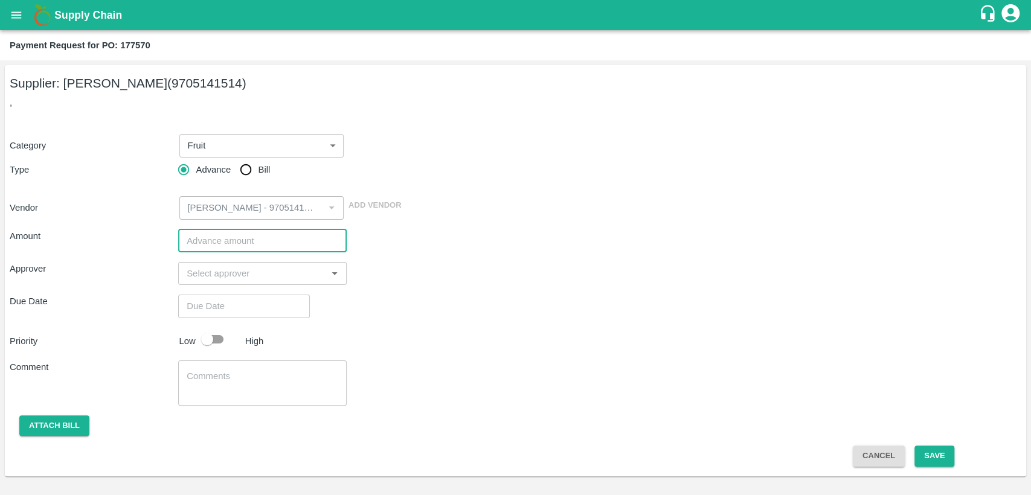
click at [225, 241] on input "number" at bounding box center [262, 240] width 168 height 23
paste input "1799460"
type input "1799460"
click at [222, 280] on input "input" at bounding box center [252, 274] width 141 height 16
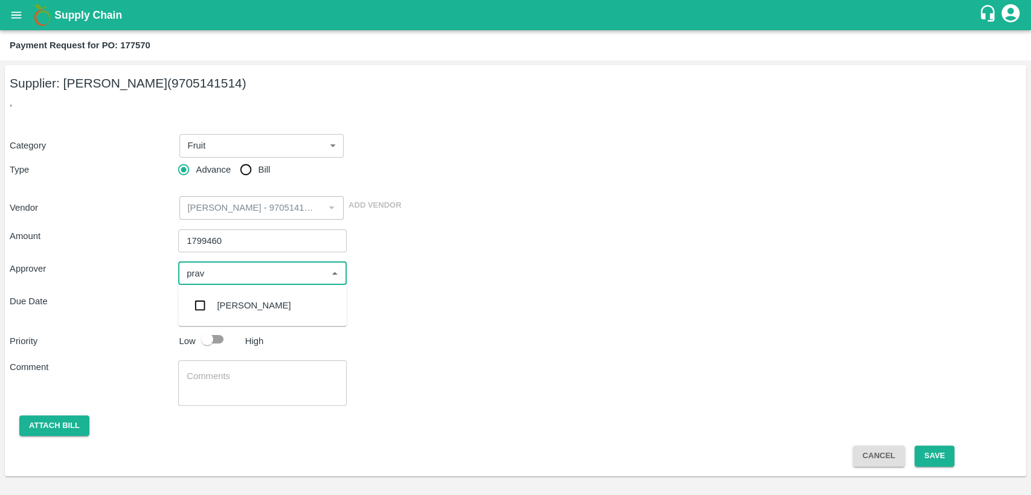
type input "prave"
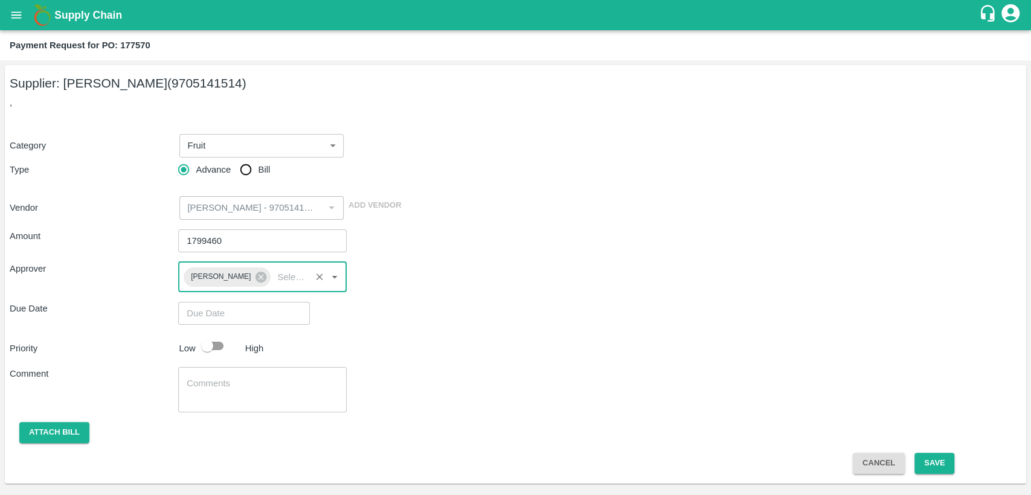
type input "DD/MM/YYYY hh:mm aa"
click at [228, 314] on input "DD/MM/YYYY hh:mm aa" at bounding box center [239, 313] width 123 height 23
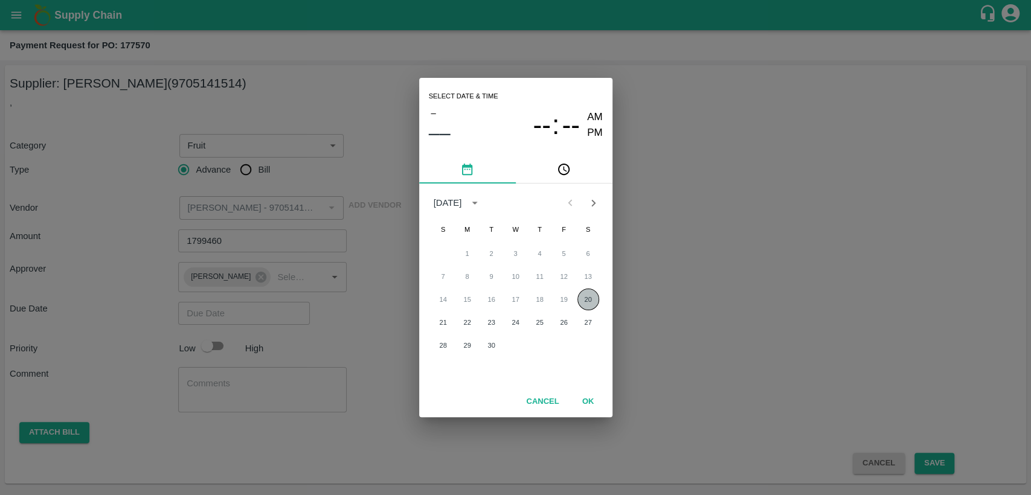
click at [589, 297] on button "20" at bounding box center [588, 300] width 22 height 22
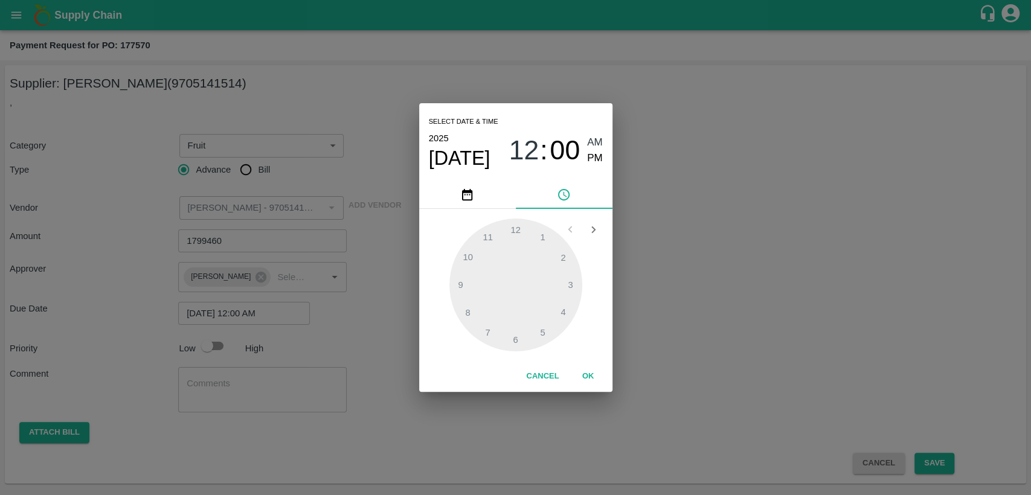
click at [563, 307] on div at bounding box center [515, 285] width 133 height 133
click at [600, 156] on span "PM" at bounding box center [595, 158] width 16 height 16
click at [562, 312] on div at bounding box center [515, 285] width 133 height 133
click at [512, 159] on span "04" at bounding box center [523, 150] width 30 height 31
click at [517, 228] on div at bounding box center [515, 285] width 133 height 133
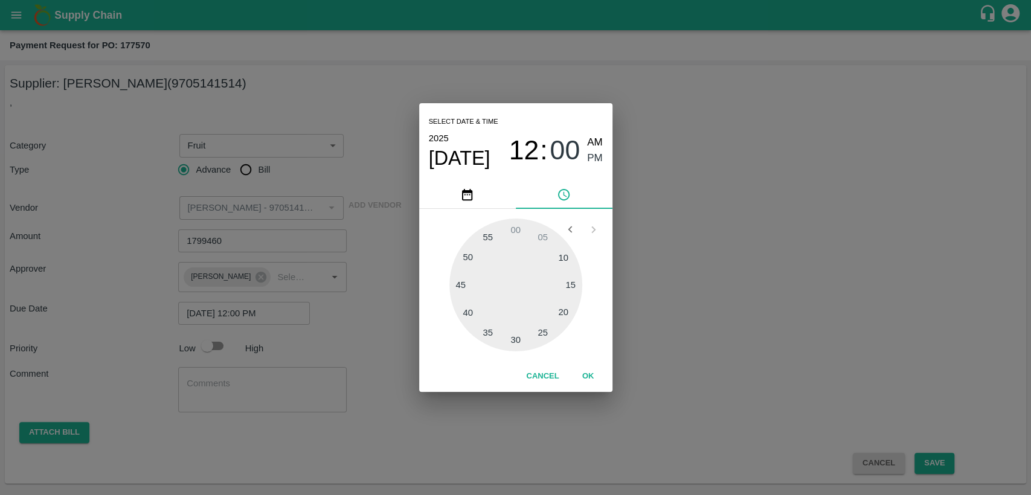
click at [565, 306] on div at bounding box center [515, 285] width 133 height 133
click at [560, 313] on div at bounding box center [515, 285] width 133 height 133
type input "[DATE] 12:20 PM"
click at [589, 377] on button "OK" at bounding box center [588, 376] width 39 height 21
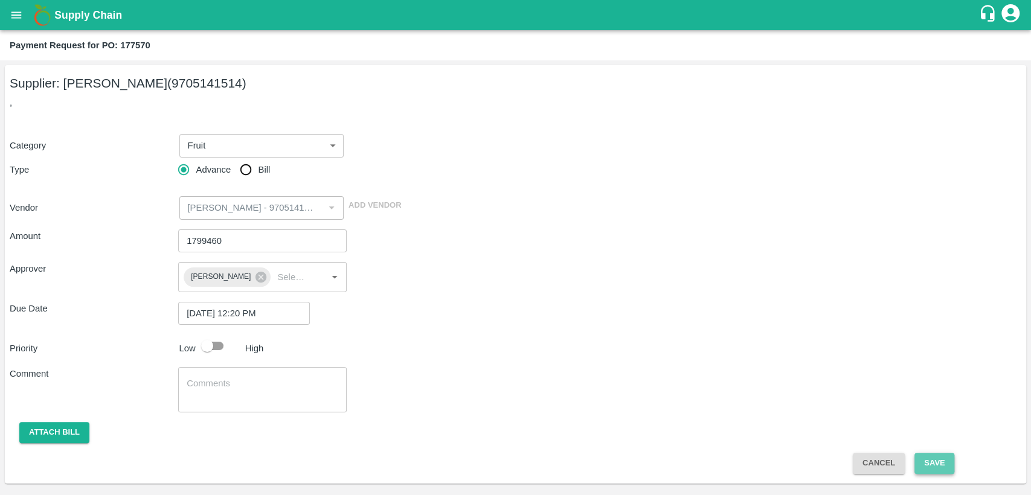
click at [927, 460] on button "Save" at bounding box center [934, 463] width 40 height 21
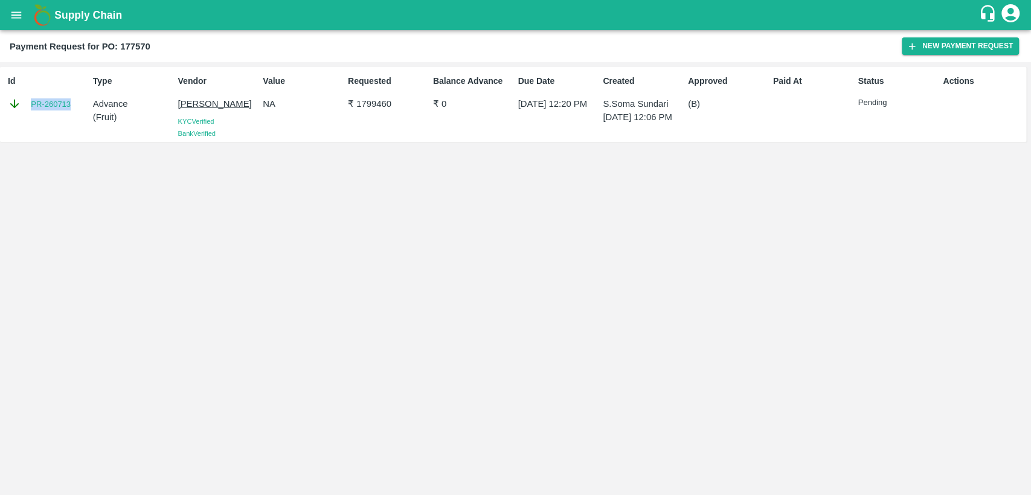
drag, startPoint x: 79, startPoint y: 104, endPoint x: 18, endPoint y: 94, distance: 61.9
click at [24, 100] on div "PR-260713" at bounding box center [48, 103] width 80 height 13
copy link "PR-260713"
